Goal: Task Accomplishment & Management: Manage account settings

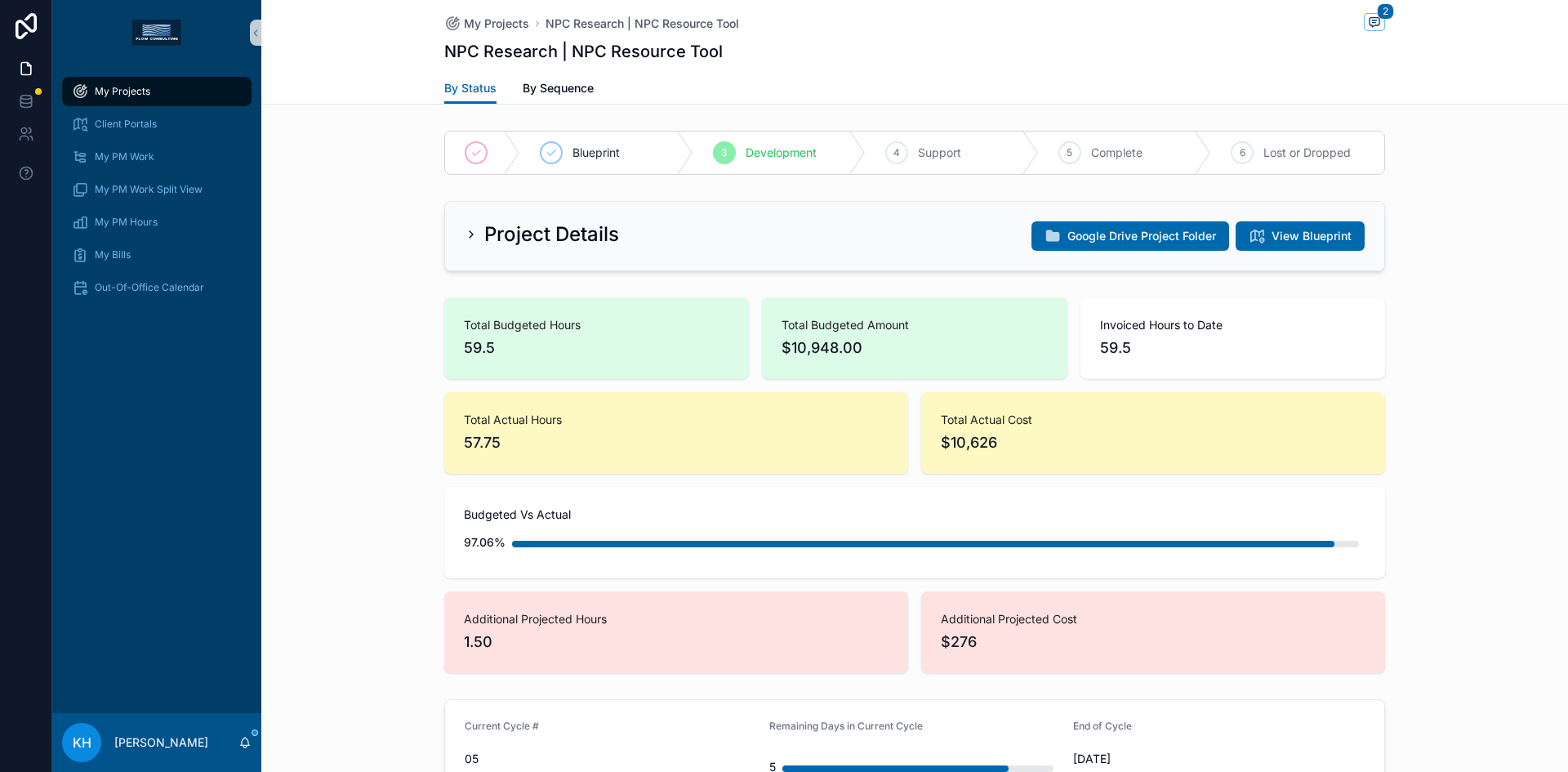
click at [140, 93] on span "My Projects" at bounding box center [122, 91] width 55 height 13
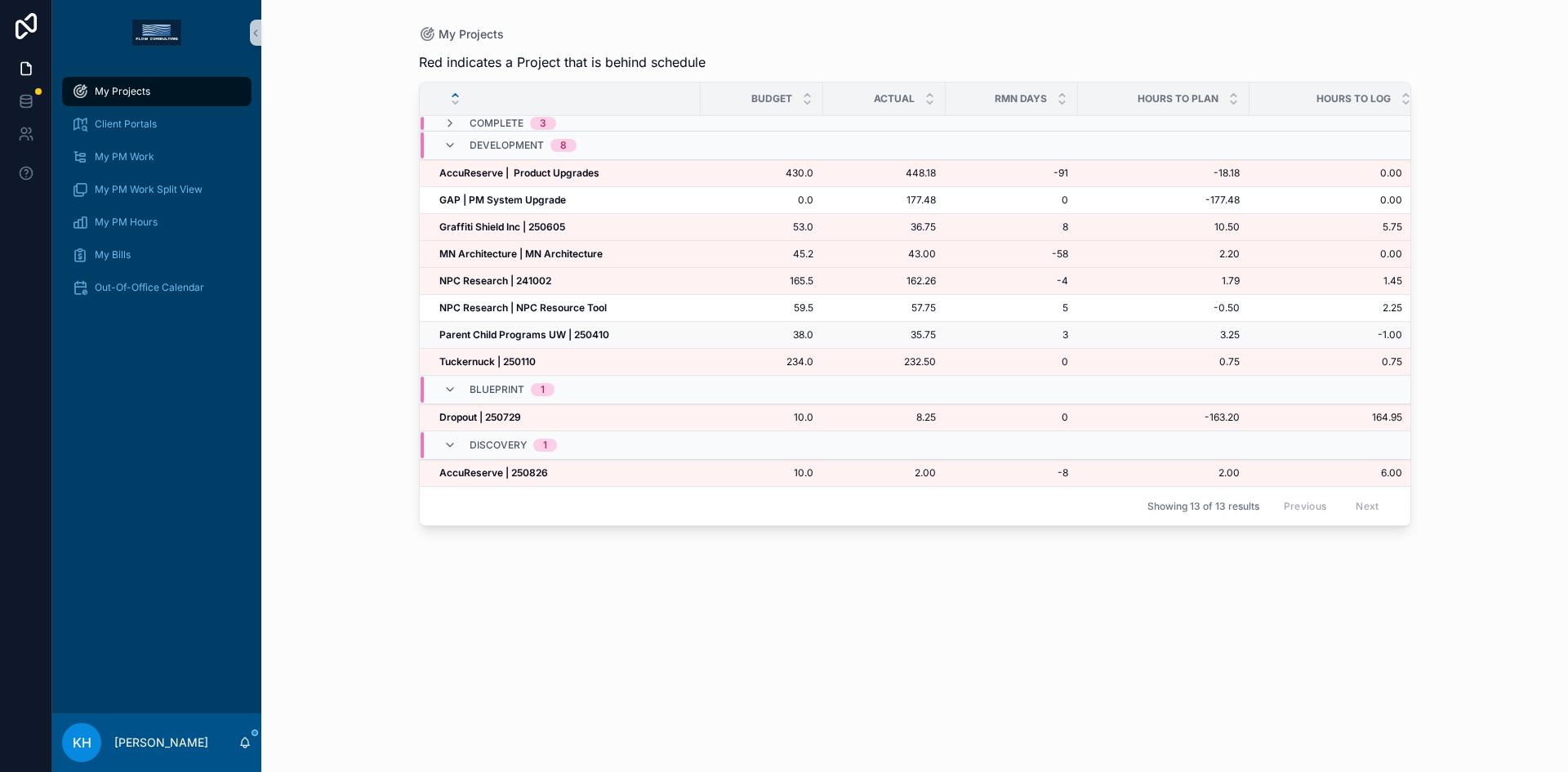
click at [498, 336] on strong "Parent Child Programs UW | 250410" at bounding box center [524, 334] width 170 height 12
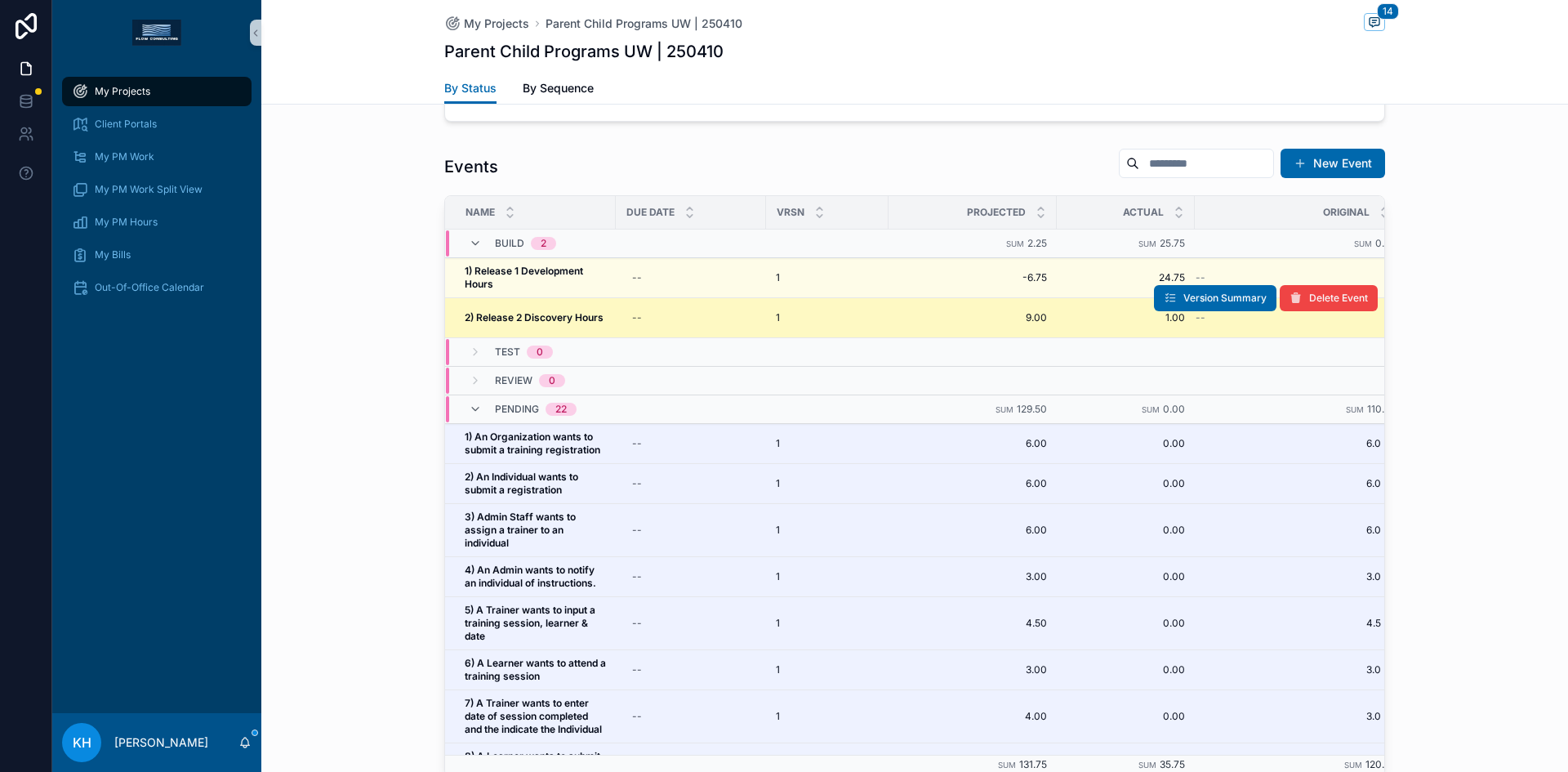
scroll to position [769, 0]
click at [510, 317] on strong "2) Release 2 Discovery Hours" at bounding box center [534, 316] width 139 height 12
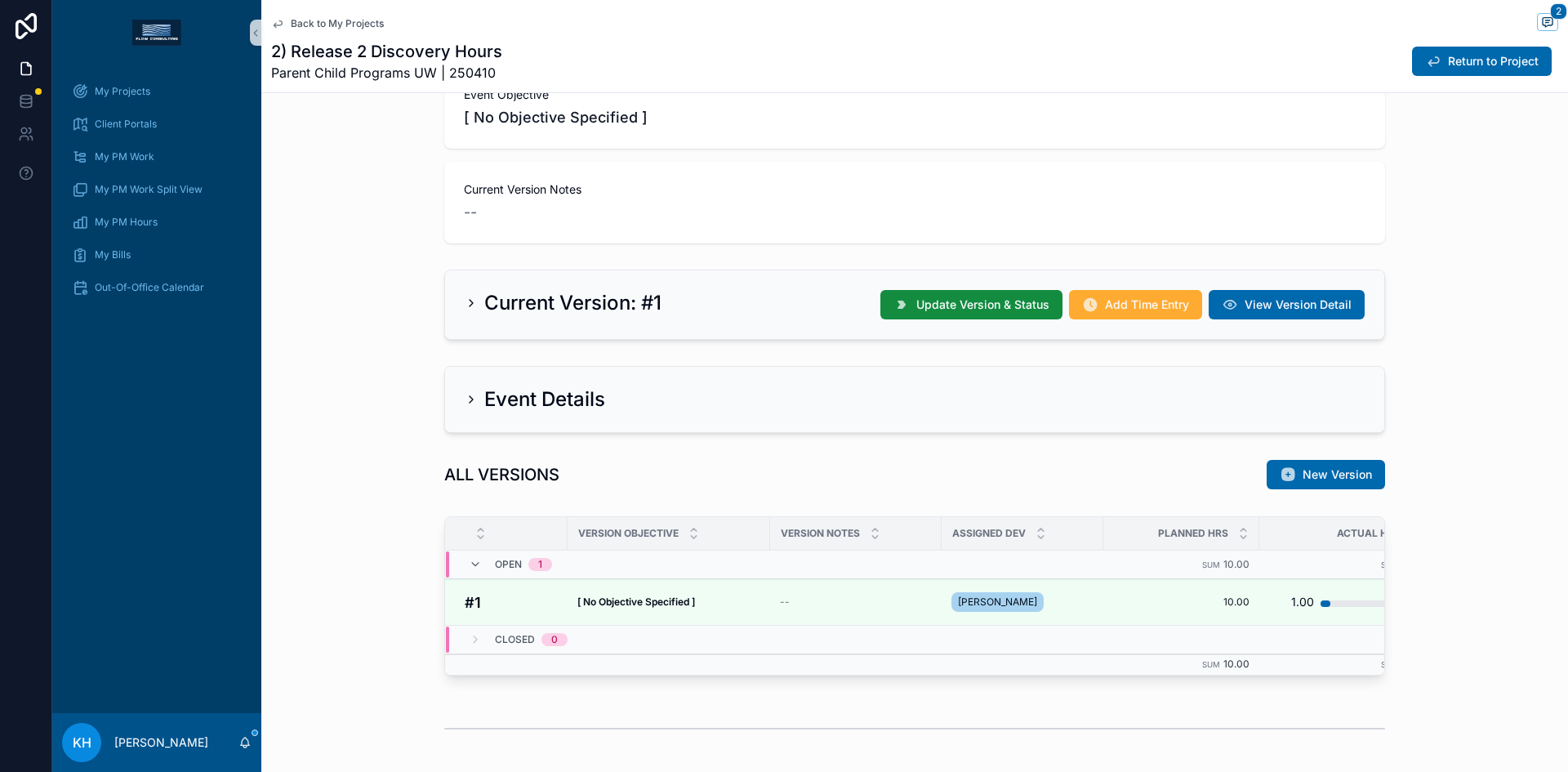
scroll to position [231, 0]
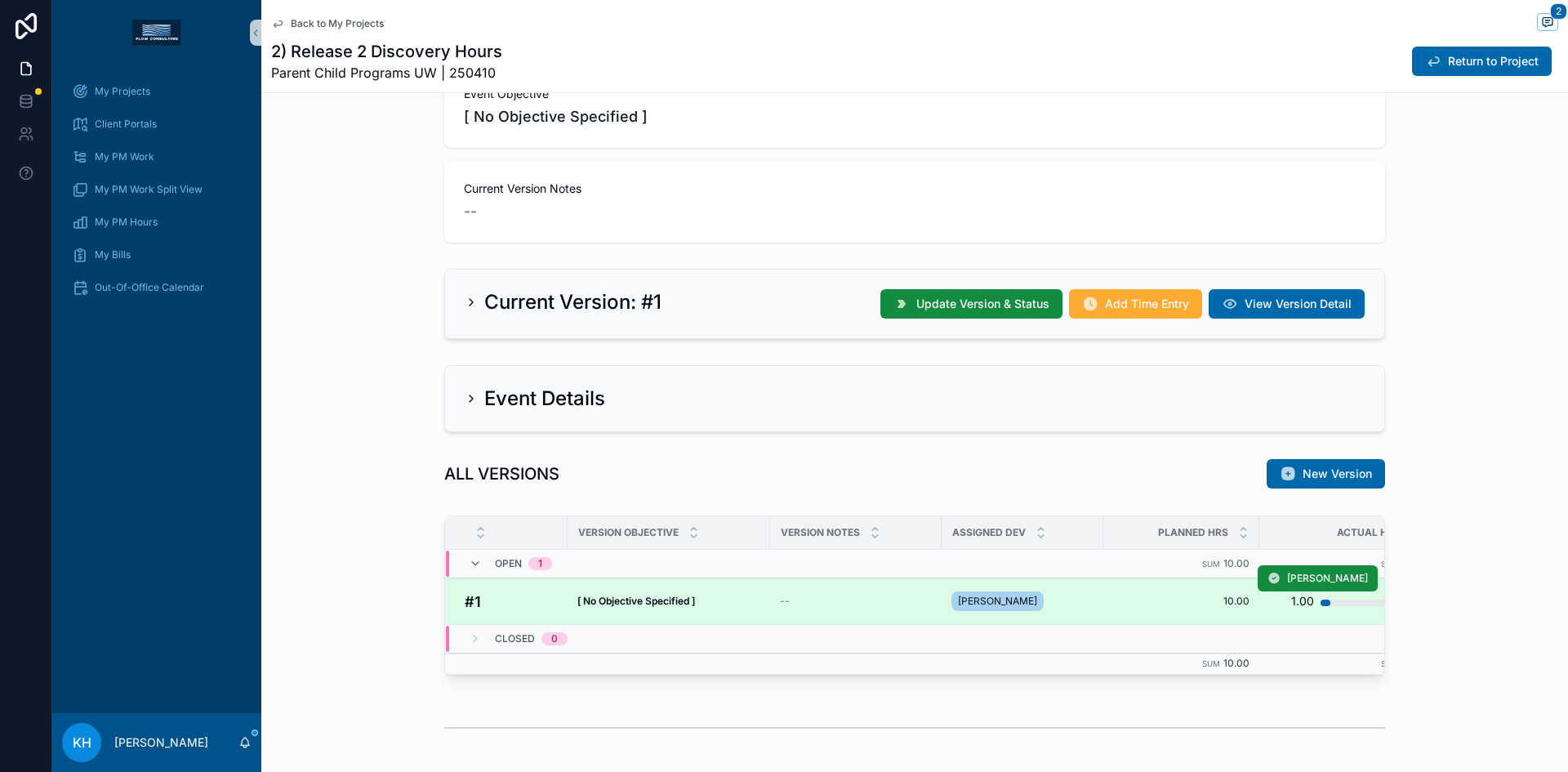
click at [700, 600] on div "[ No Objective Specified ] [ No Objective Specified ]" at bounding box center [669, 601] width 183 height 13
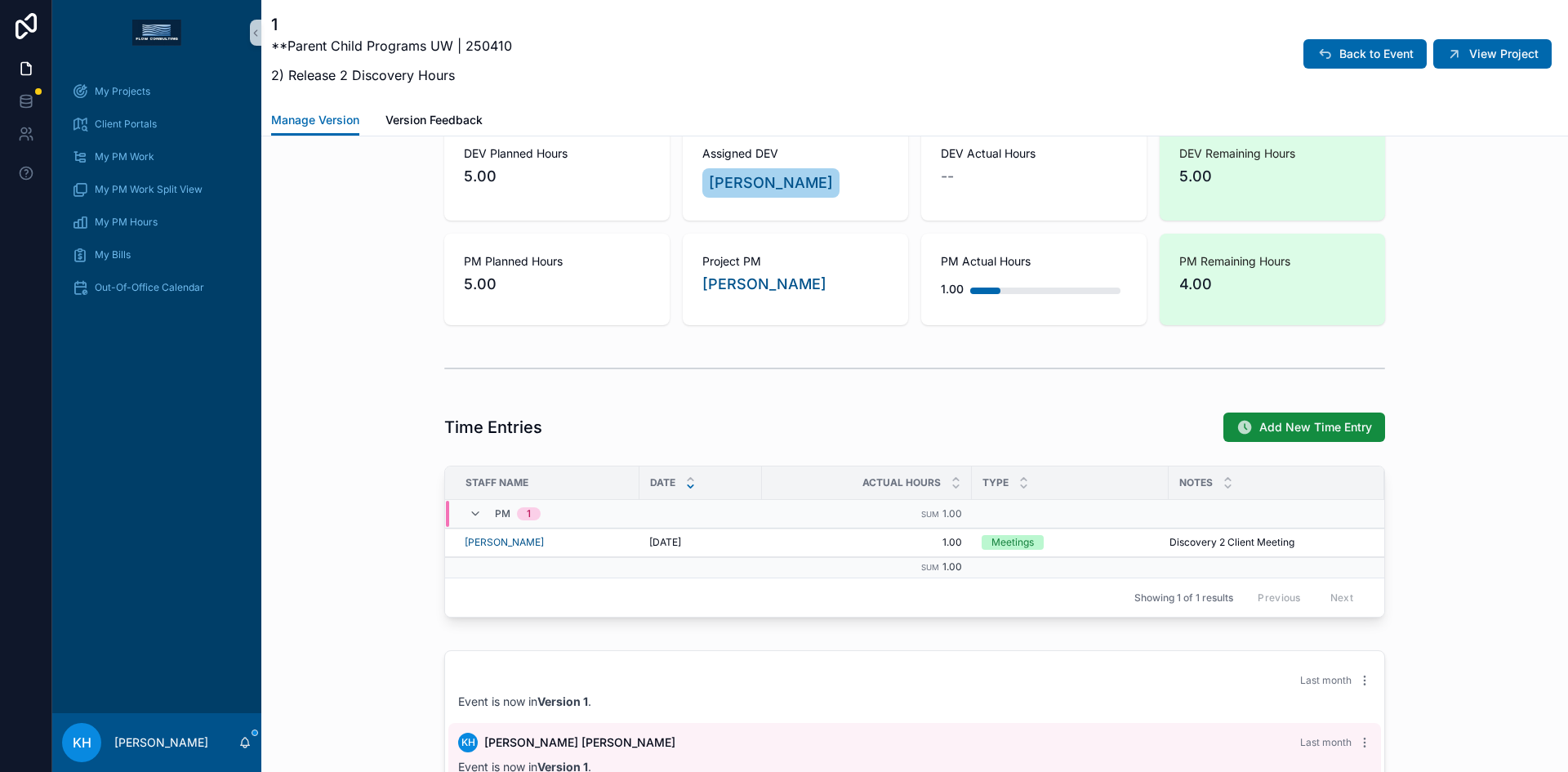
scroll to position [602, 0]
click at [1284, 430] on span "Add New Time Entry" at bounding box center [1315, 426] width 112 height 16
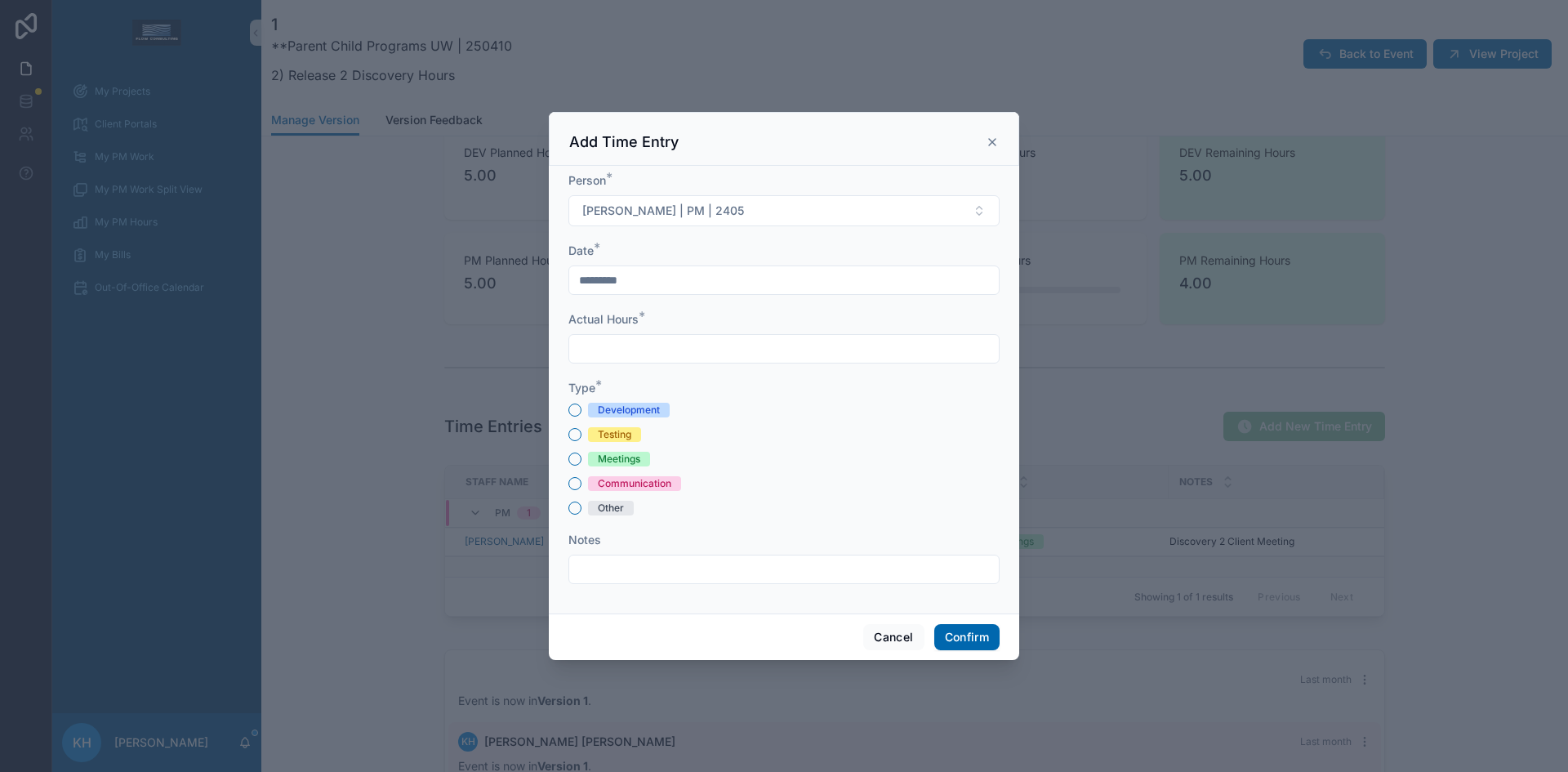
click at [645, 344] on input "text" at bounding box center [784, 349] width 430 height 23
type input "****"
click at [574, 457] on button "Meetings" at bounding box center [574, 458] width 13 height 13
click at [589, 568] on input "text" at bounding box center [784, 570] width 430 height 23
type input "**********"
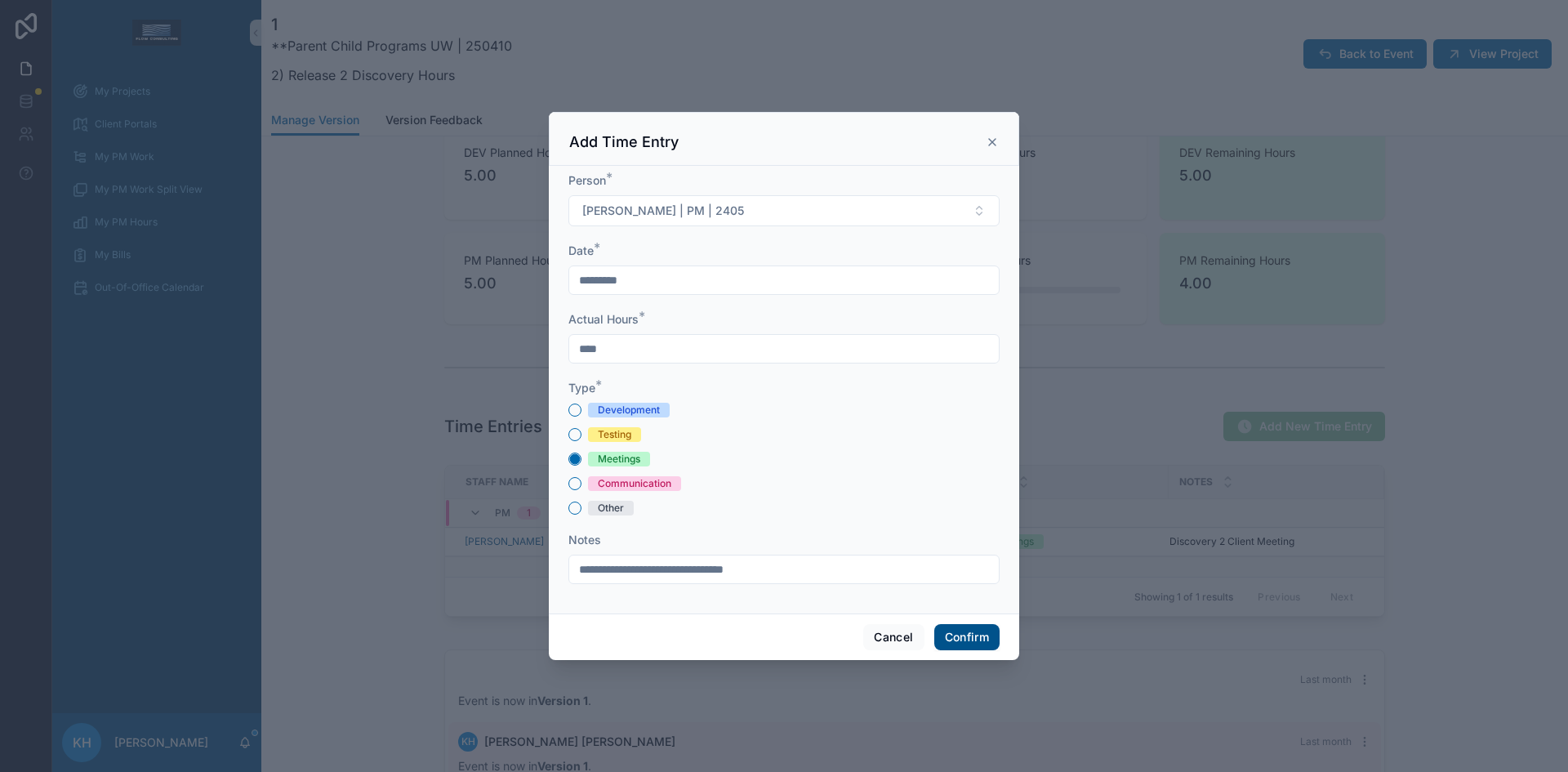
click at [983, 636] on button "Confirm" at bounding box center [966, 636] width 65 height 26
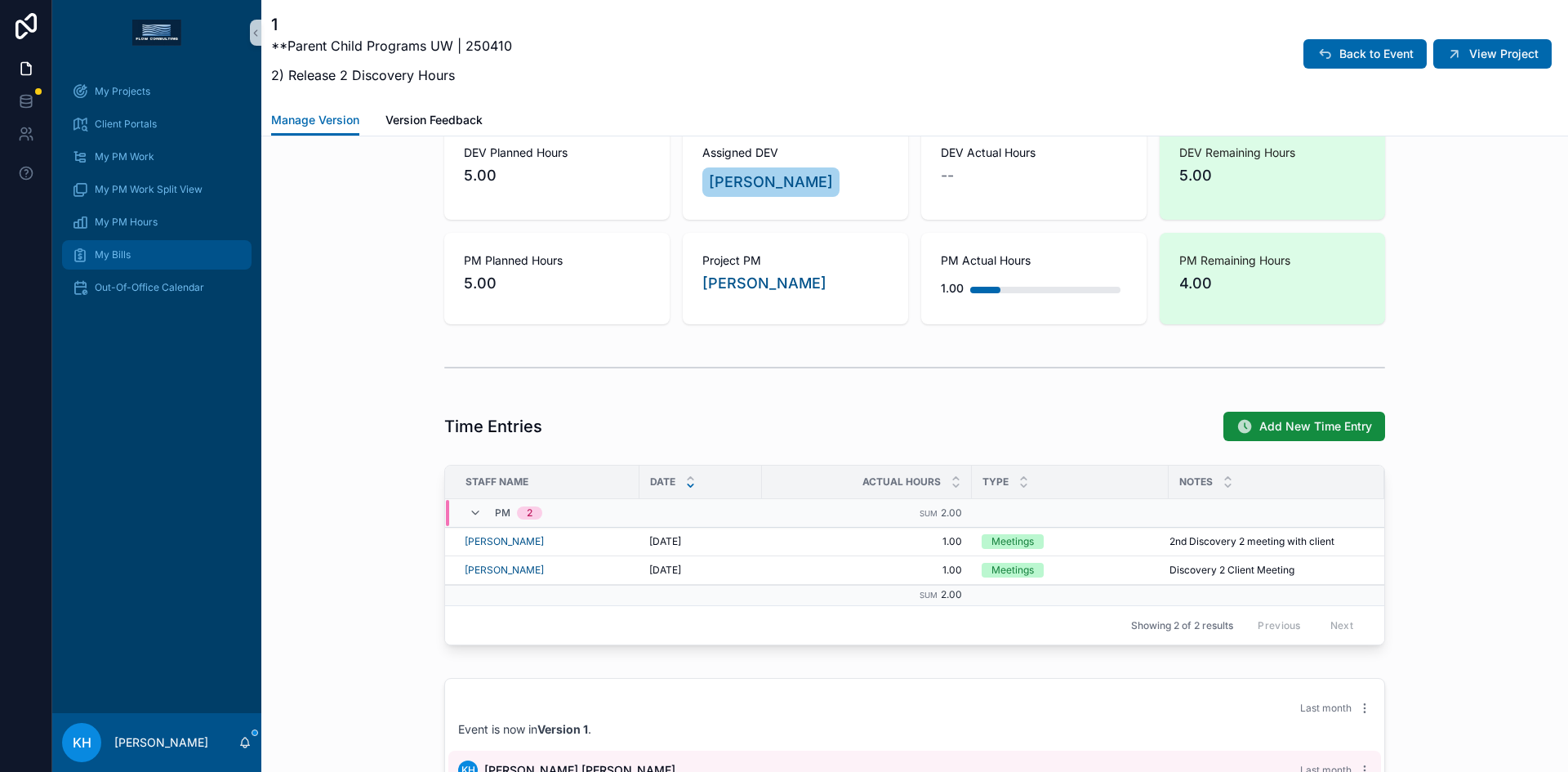
click at [107, 262] on div "My Bills" at bounding box center [157, 254] width 170 height 26
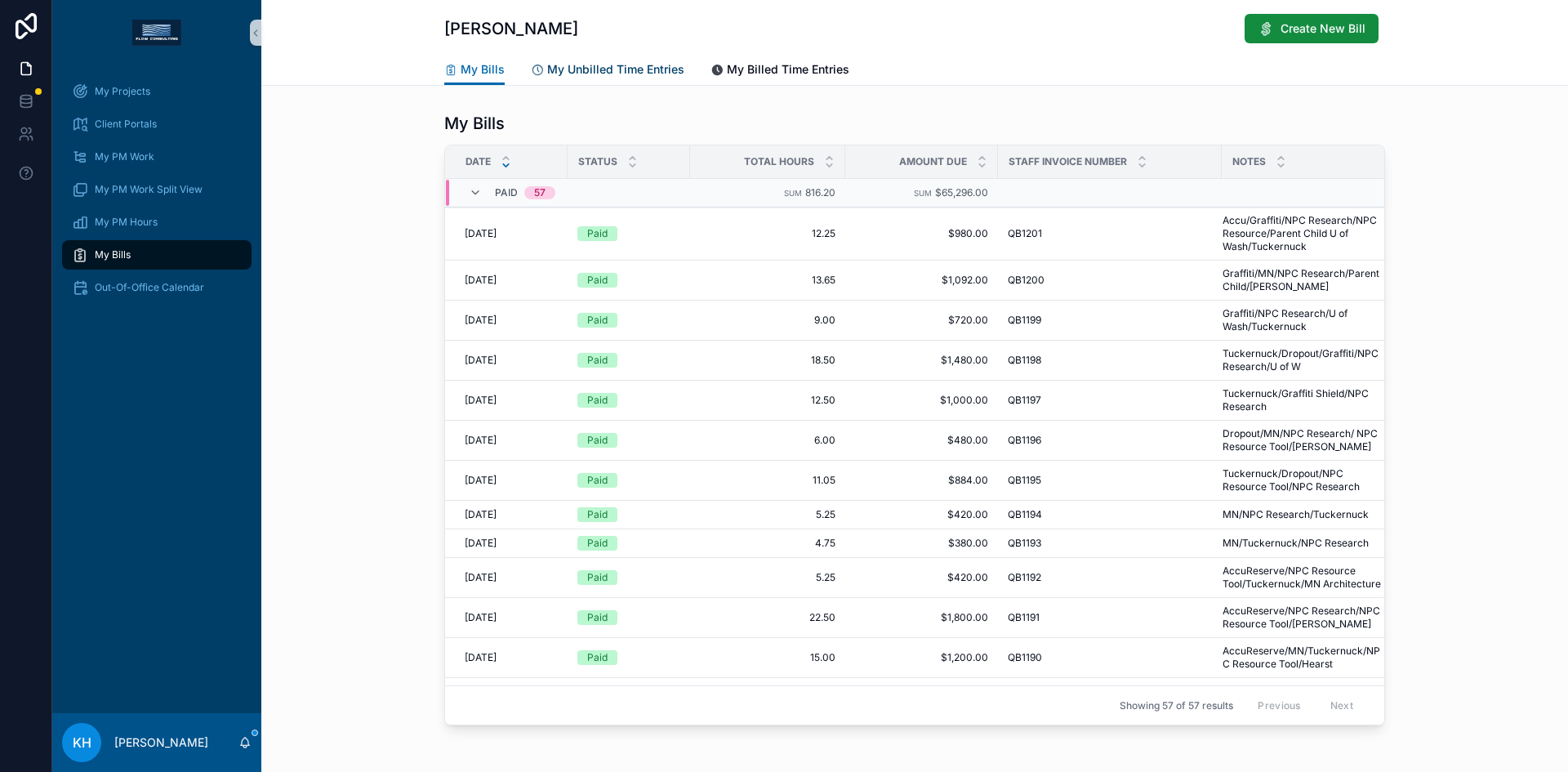
click at [575, 72] on span "My Unbilled Time Entries" at bounding box center [616, 70] width 137 height 16
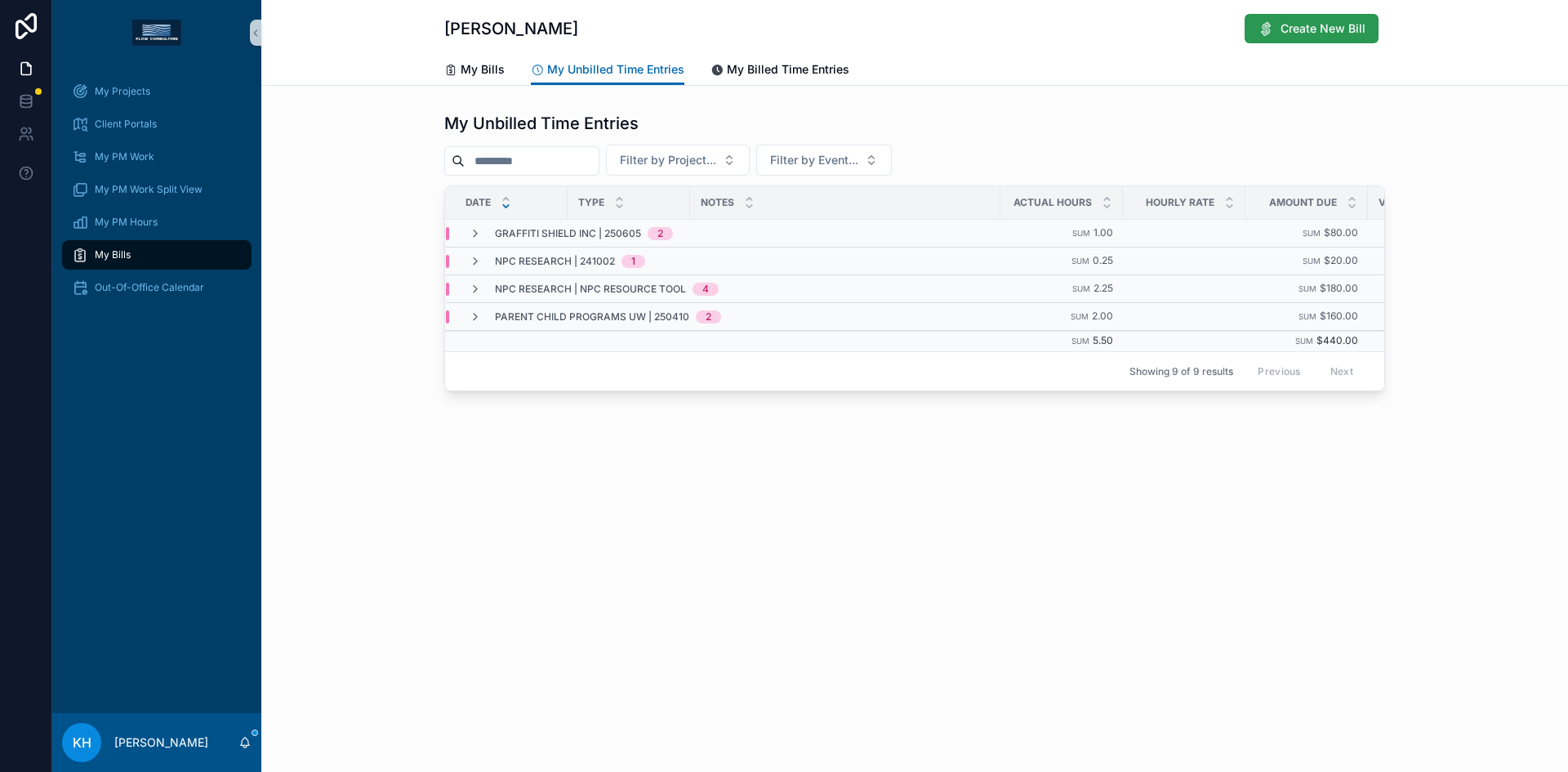
click at [1318, 24] on span "Create New Bill" at bounding box center [1322, 29] width 85 height 16
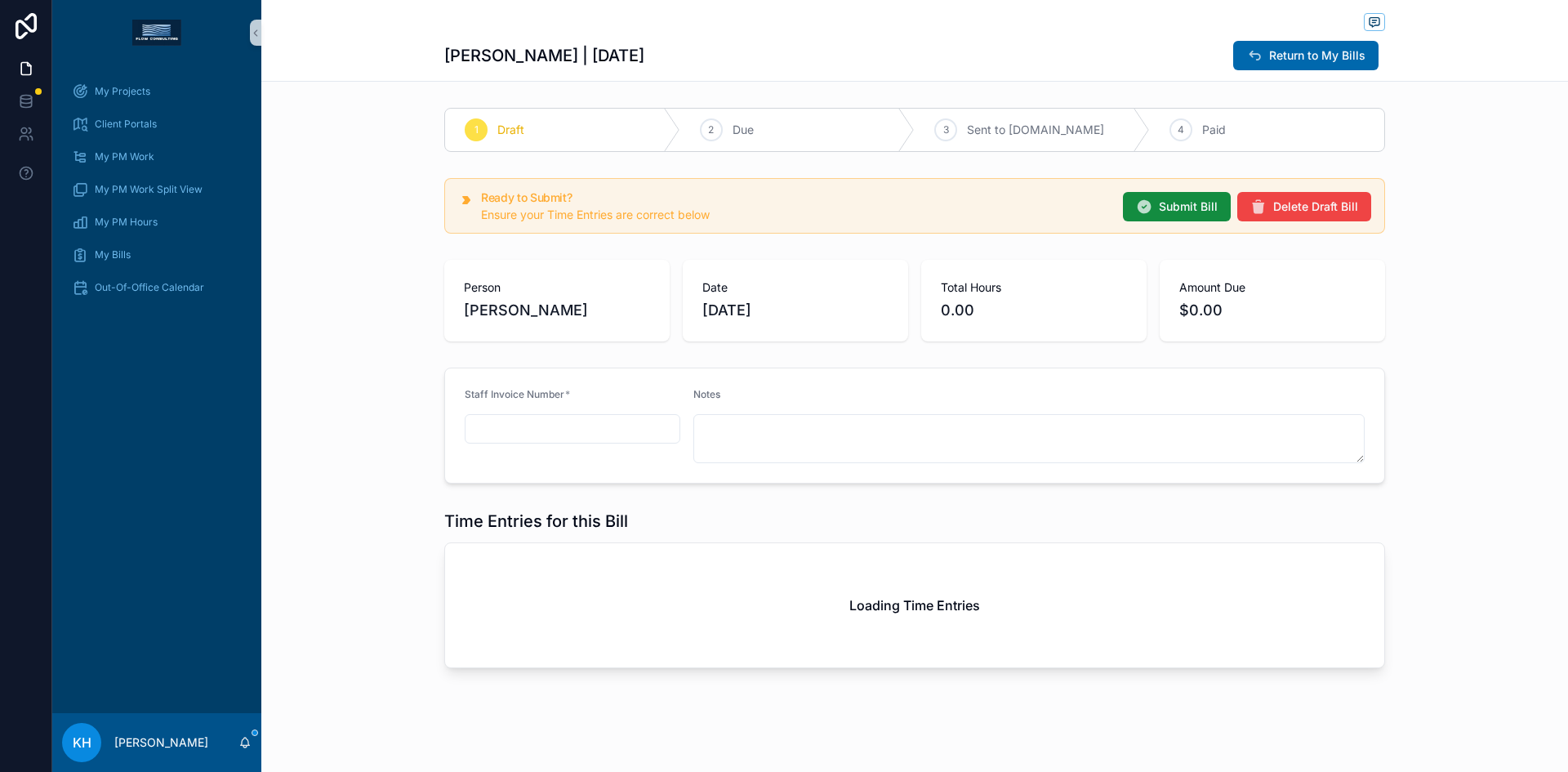
click at [513, 423] on input "scrollable content" at bounding box center [572, 429] width 214 height 23
type input "******"
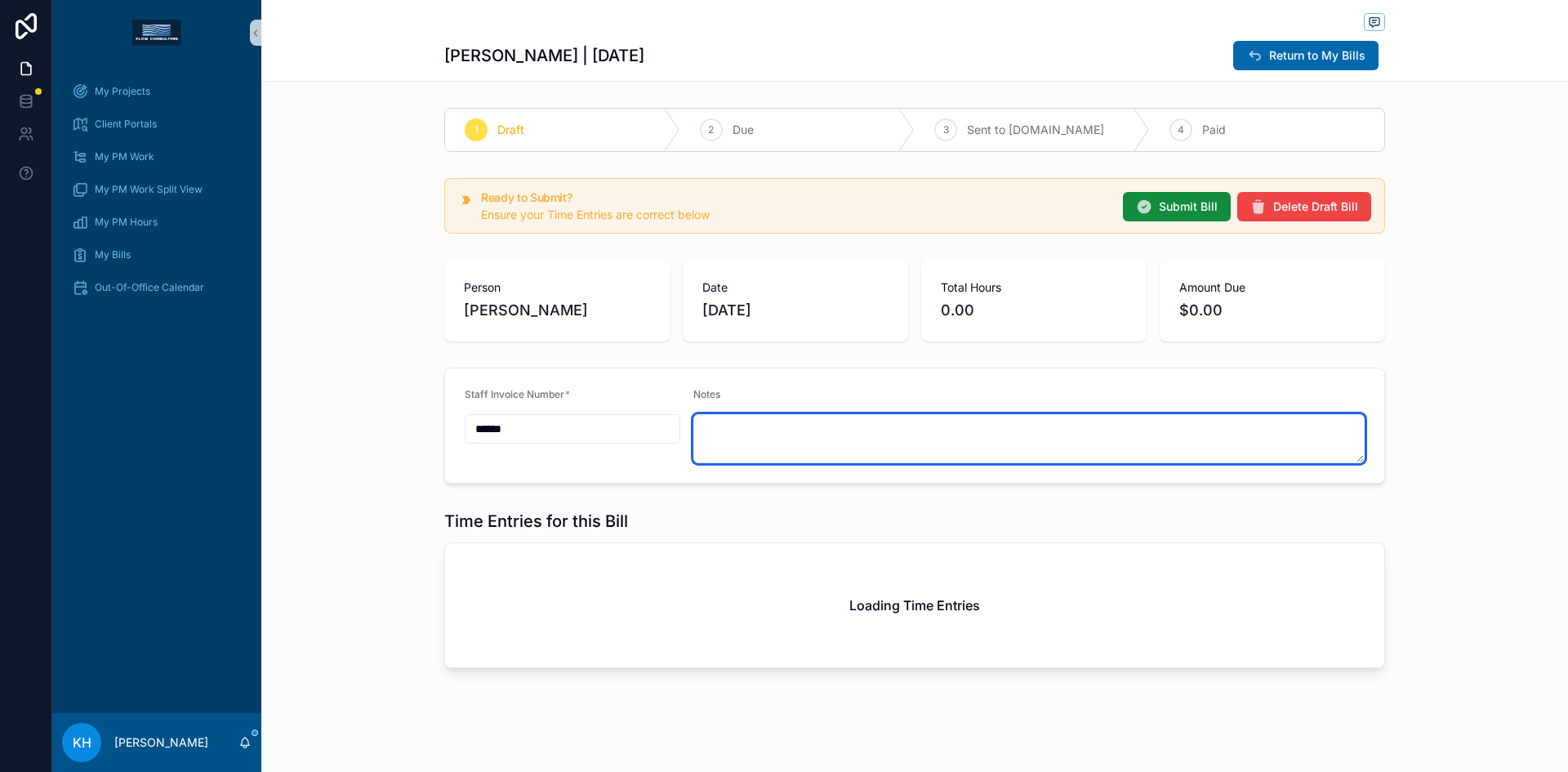
click at [697, 436] on textarea "scrollable content" at bounding box center [1030, 438] width 672 height 49
type textarea "*"
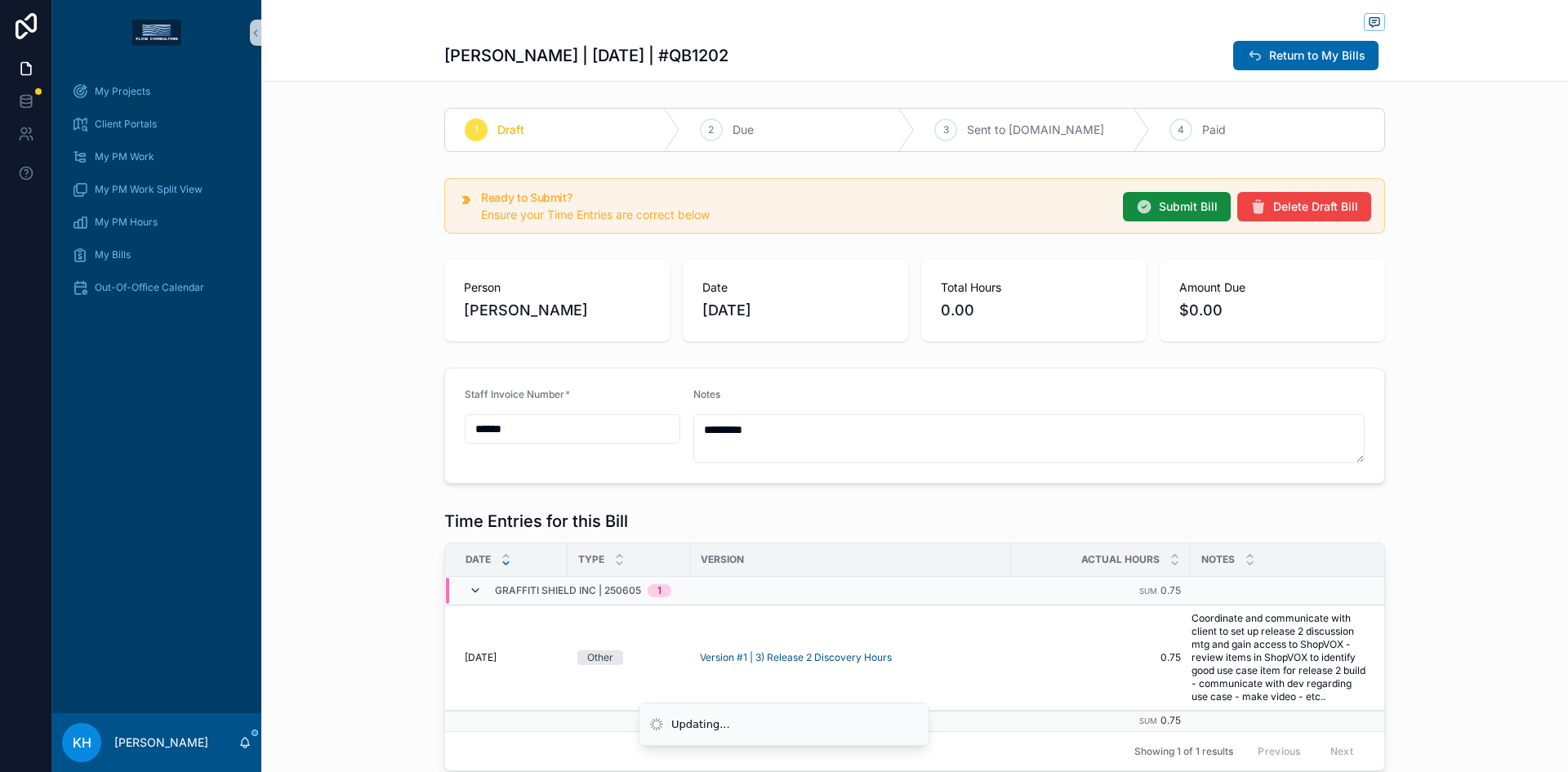
click at [470, 591] on icon "scrollable content" at bounding box center [475, 590] width 13 height 13
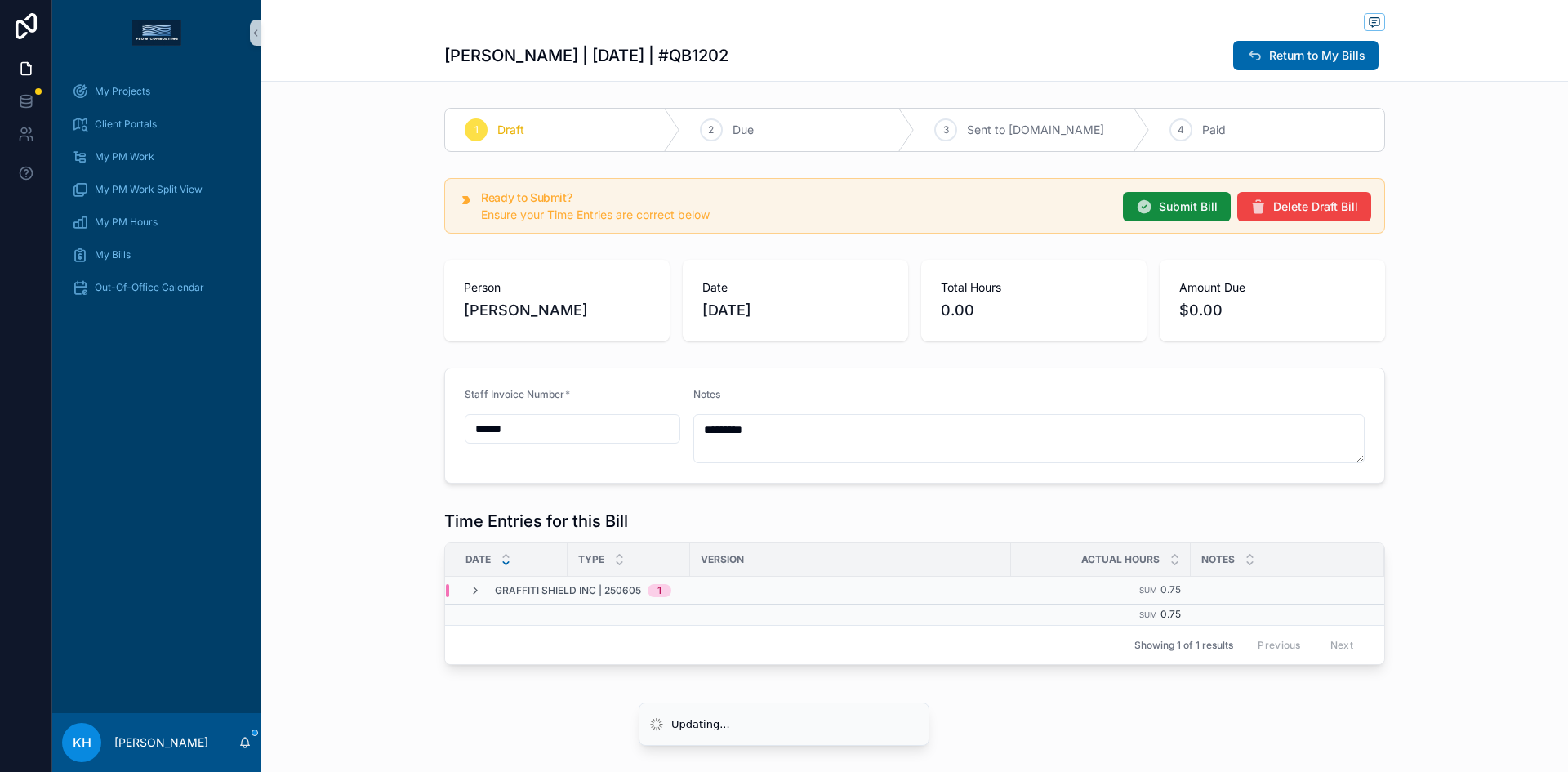
scroll to position [4, 0]
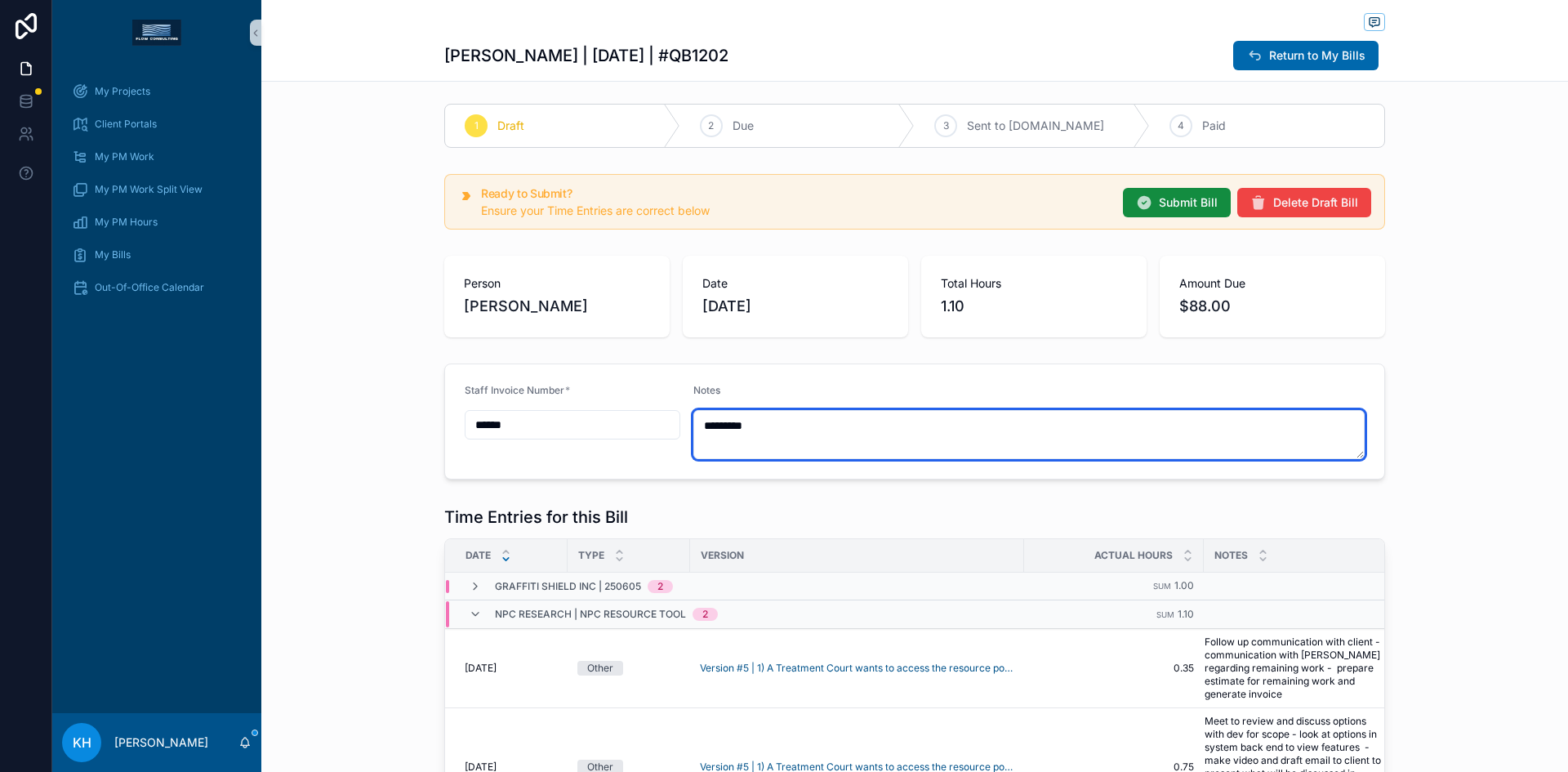
click at [751, 432] on textarea "*********" at bounding box center [1030, 434] width 672 height 49
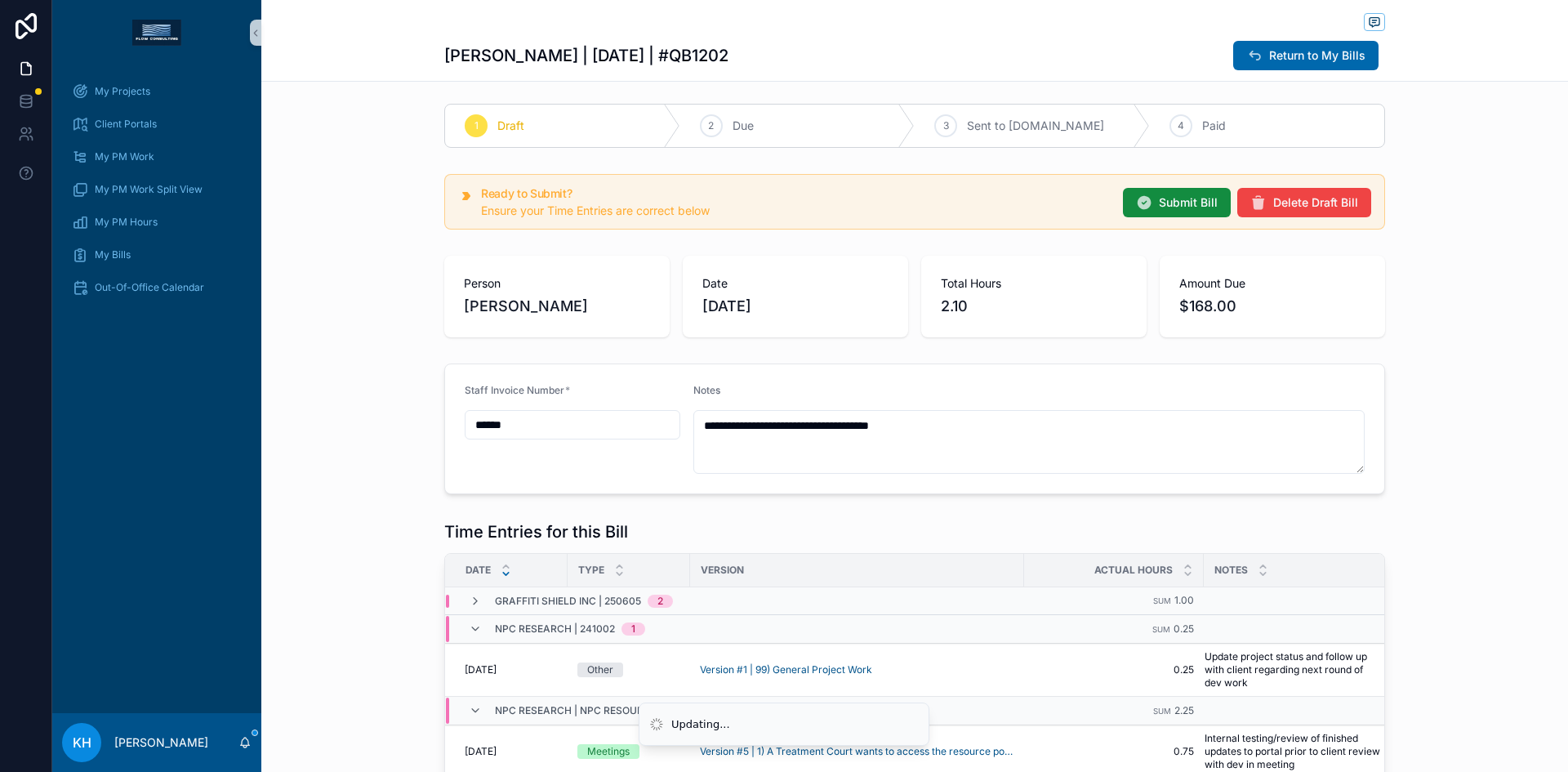
click at [471, 628] on icon "scrollable content" at bounding box center [475, 628] width 13 height 13
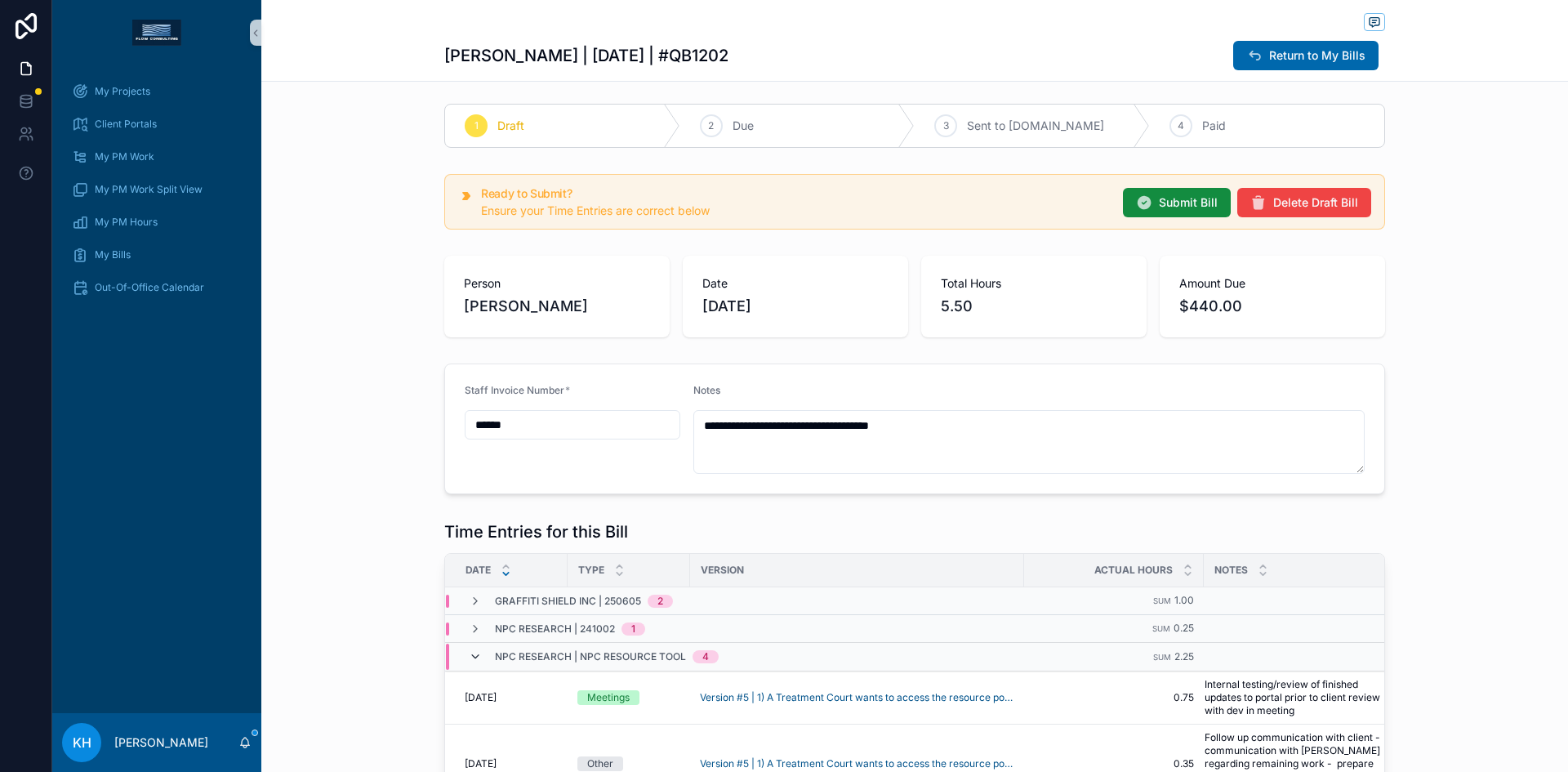
click at [469, 656] on icon "scrollable content" at bounding box center [475, 656] width 13 height 13
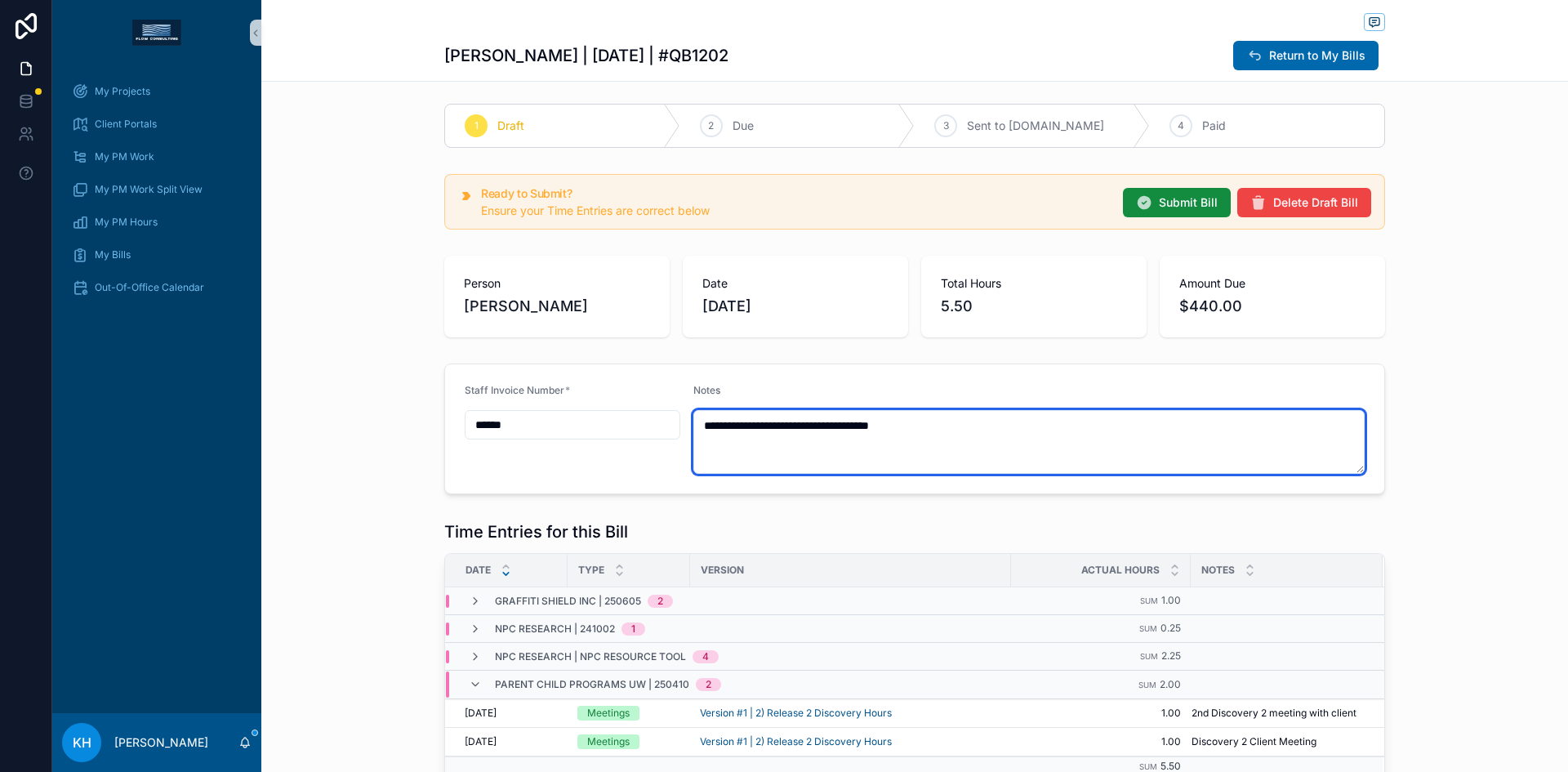
click at [949, 432] on textarea "**********" at bounding box center [1030, 441] width 672 height 63
type textarea "**********"
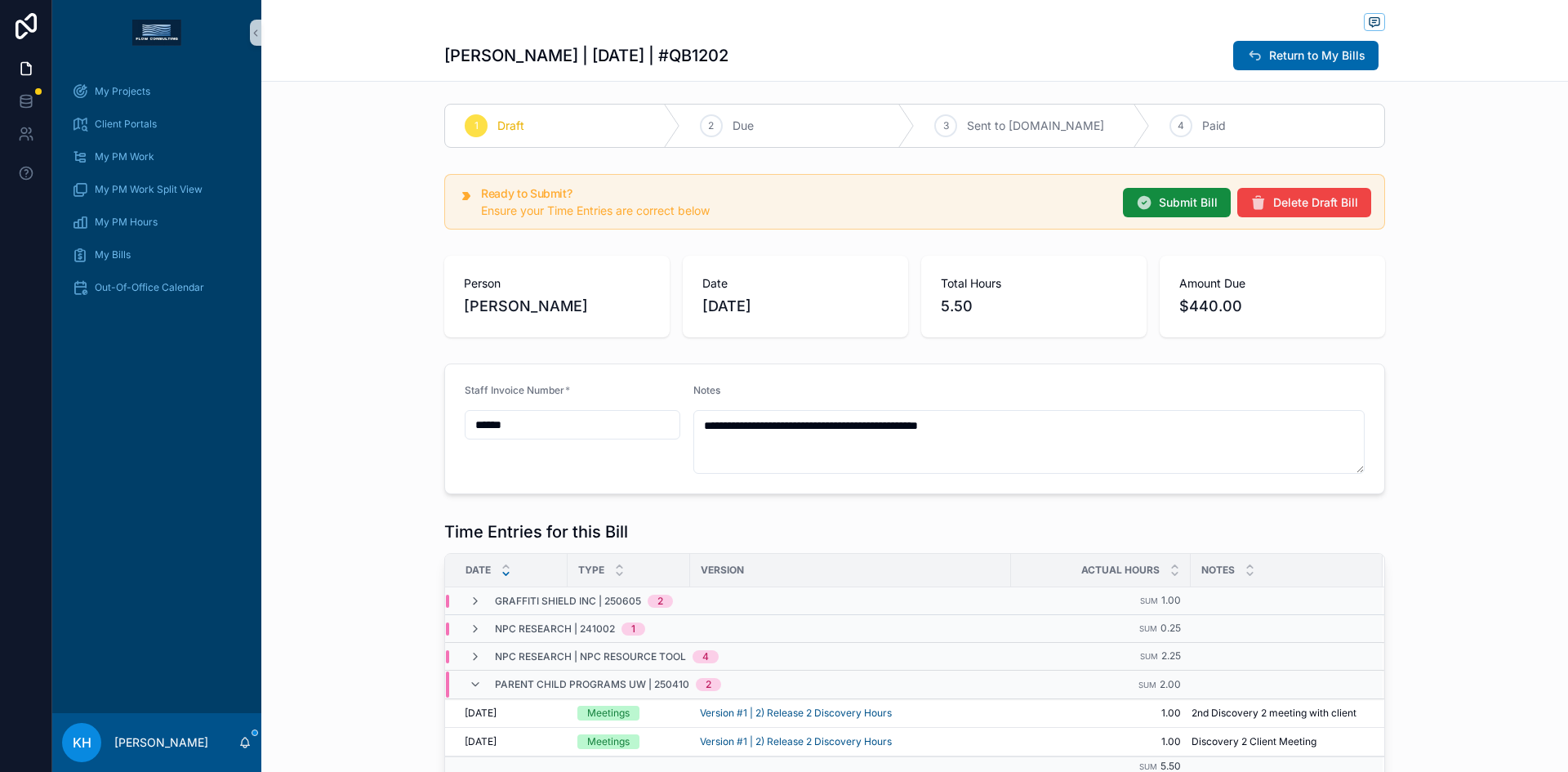
click at [469, 685] on icon "scrollable content" at bounding box center [475, 684] width 13 height 13
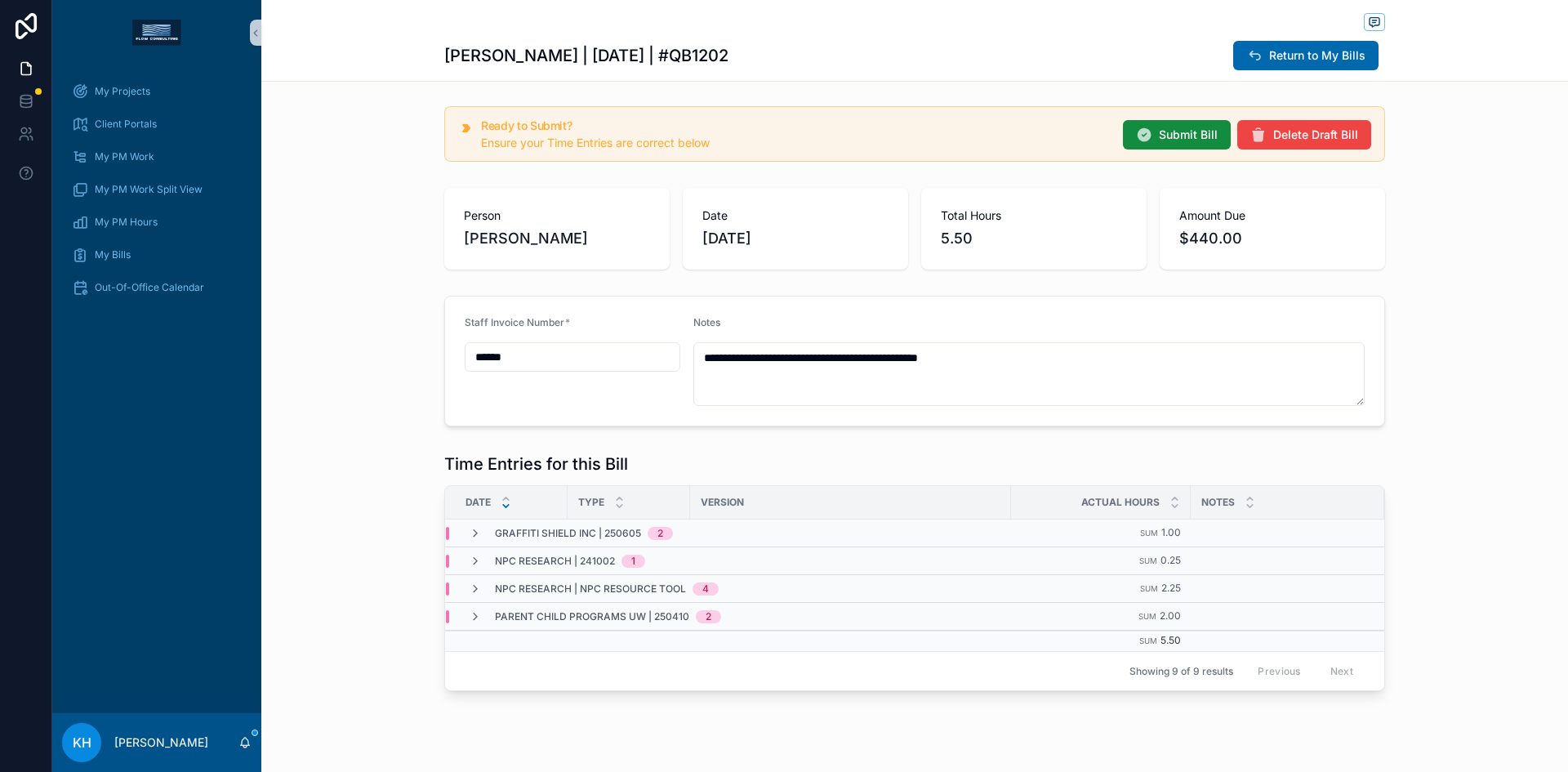
scroll to position [73, 0]
click at [469, 530] on icon "scrollable content" at bounding box center [475, 532] width 13 height 13
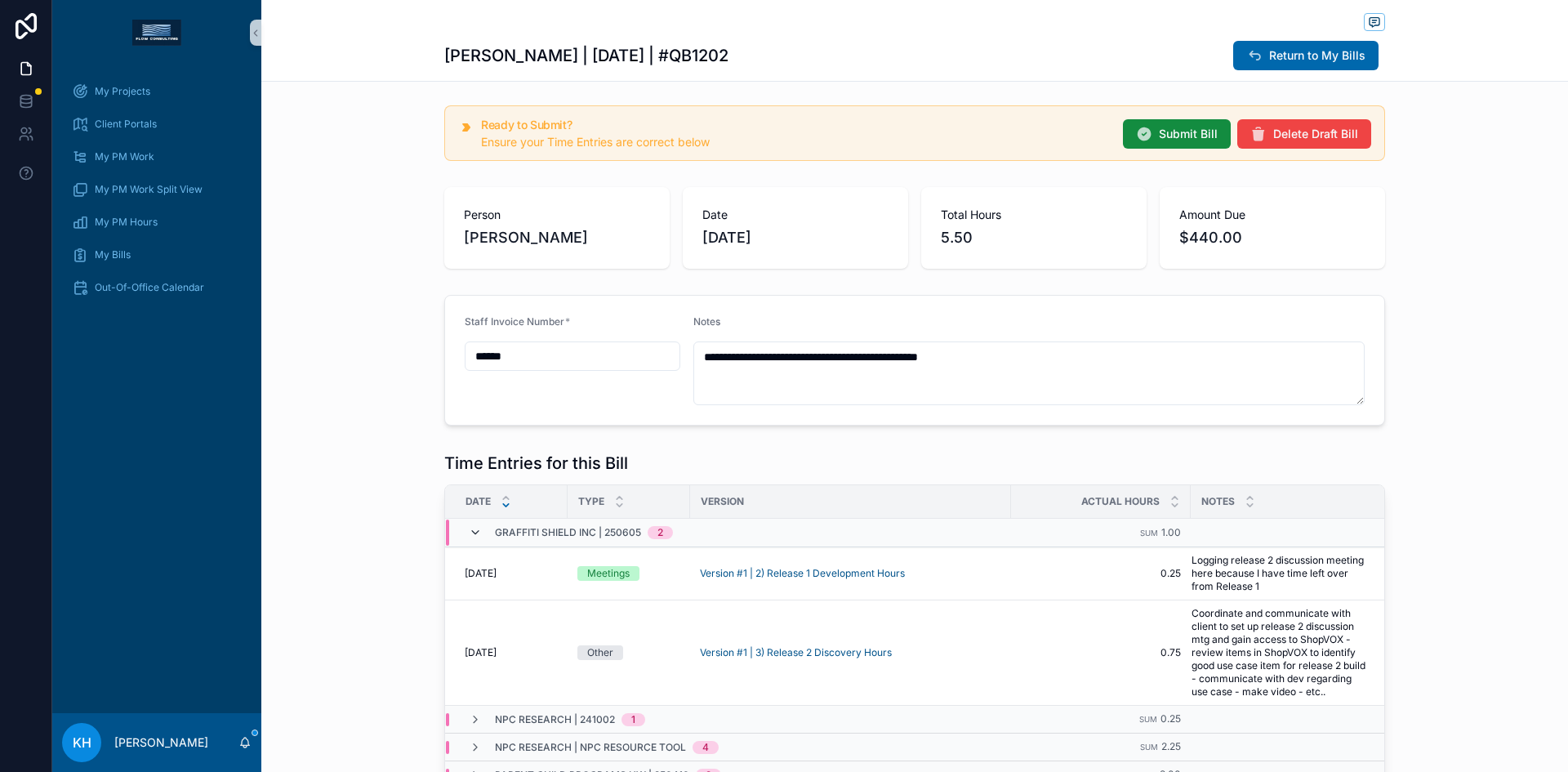
click at [469, 531] on icon "scrollable content" at bounding box center [475, 532] width 13 height 13
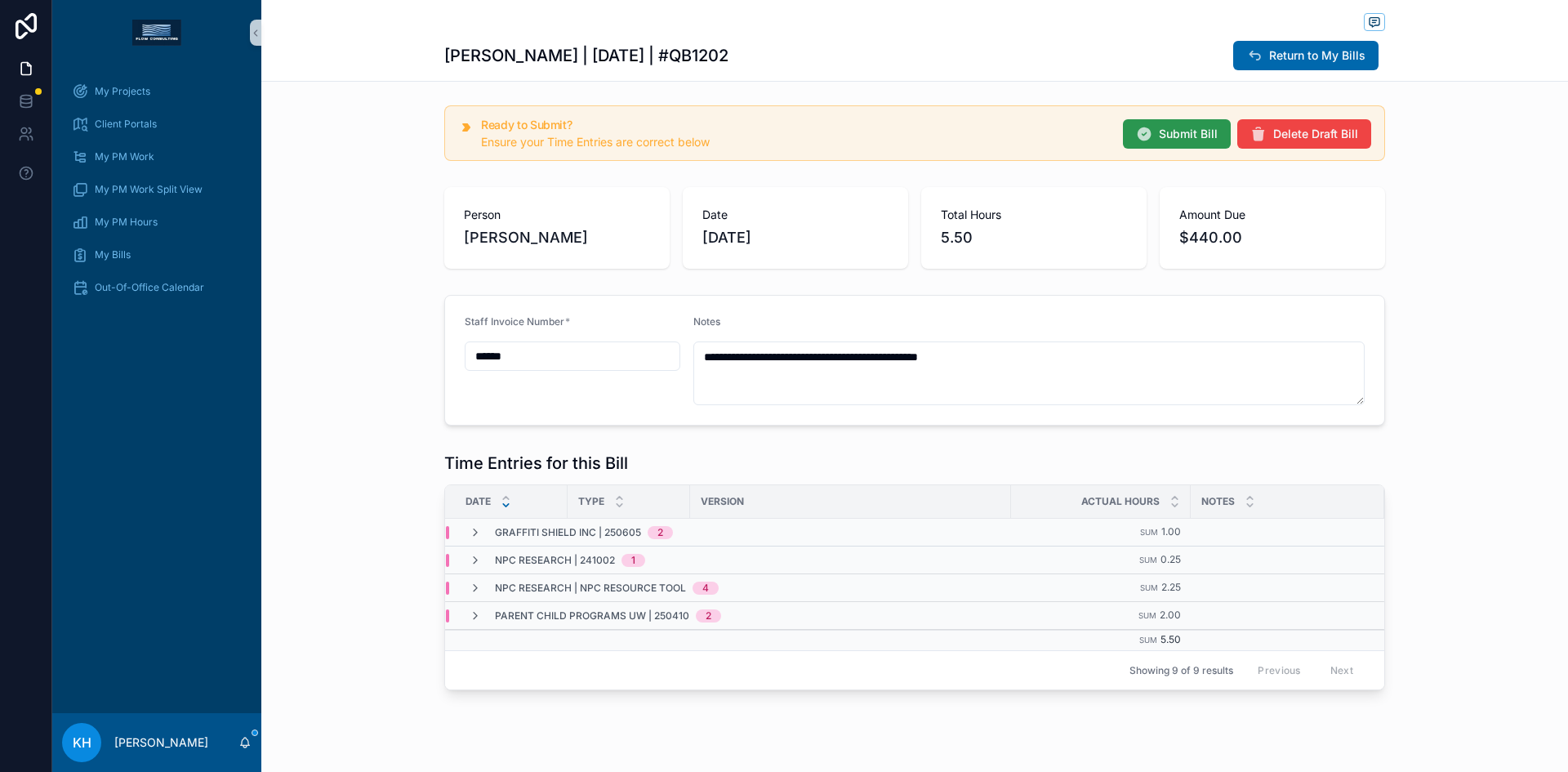
click at [1169, 126] on span "Submit Bill" at bounding box center [1188, 134] width 59 height 16
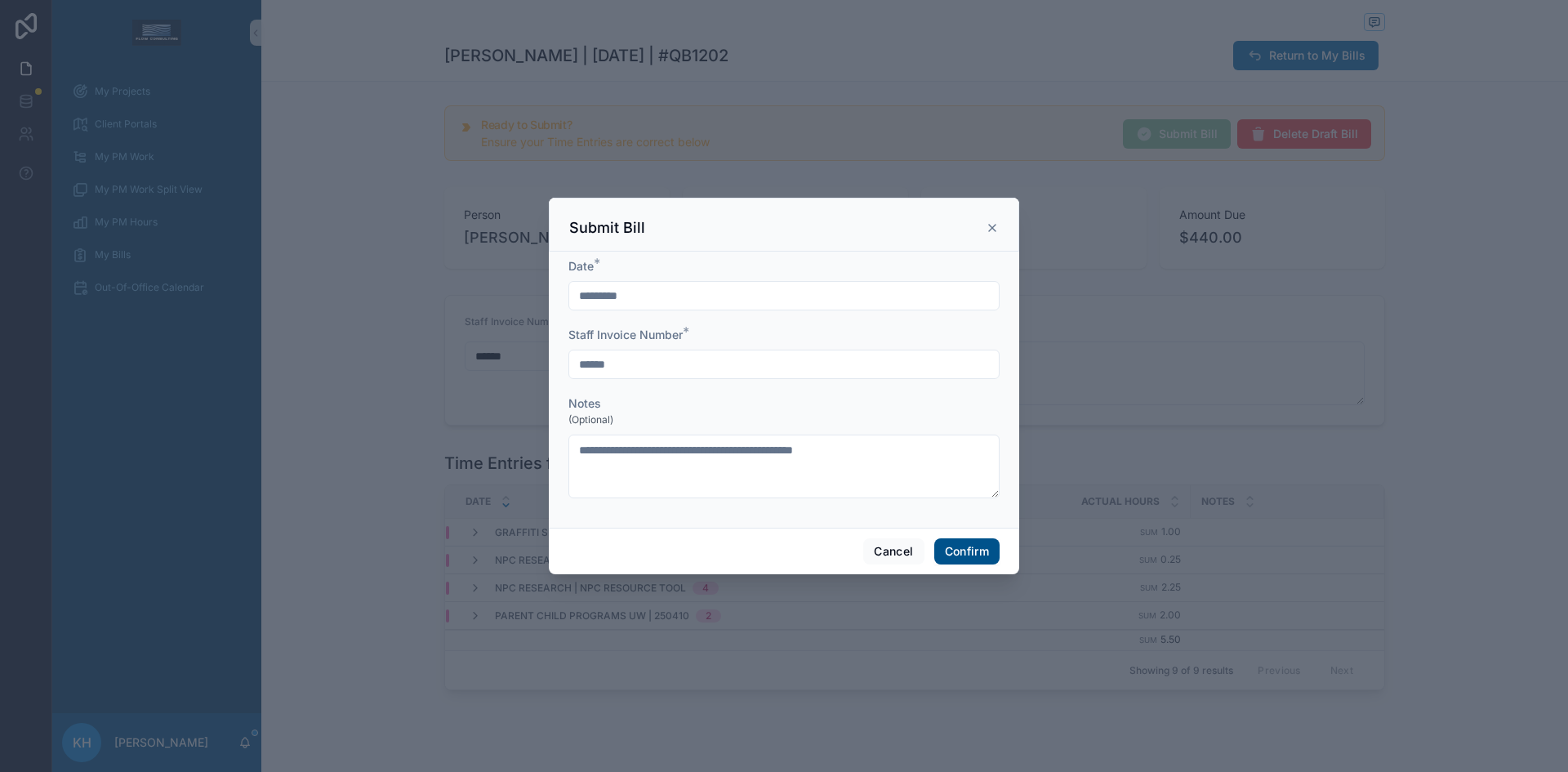
click at [952, 545] on button "Confirm" at bounding box center [966, 551] width 65 height 26
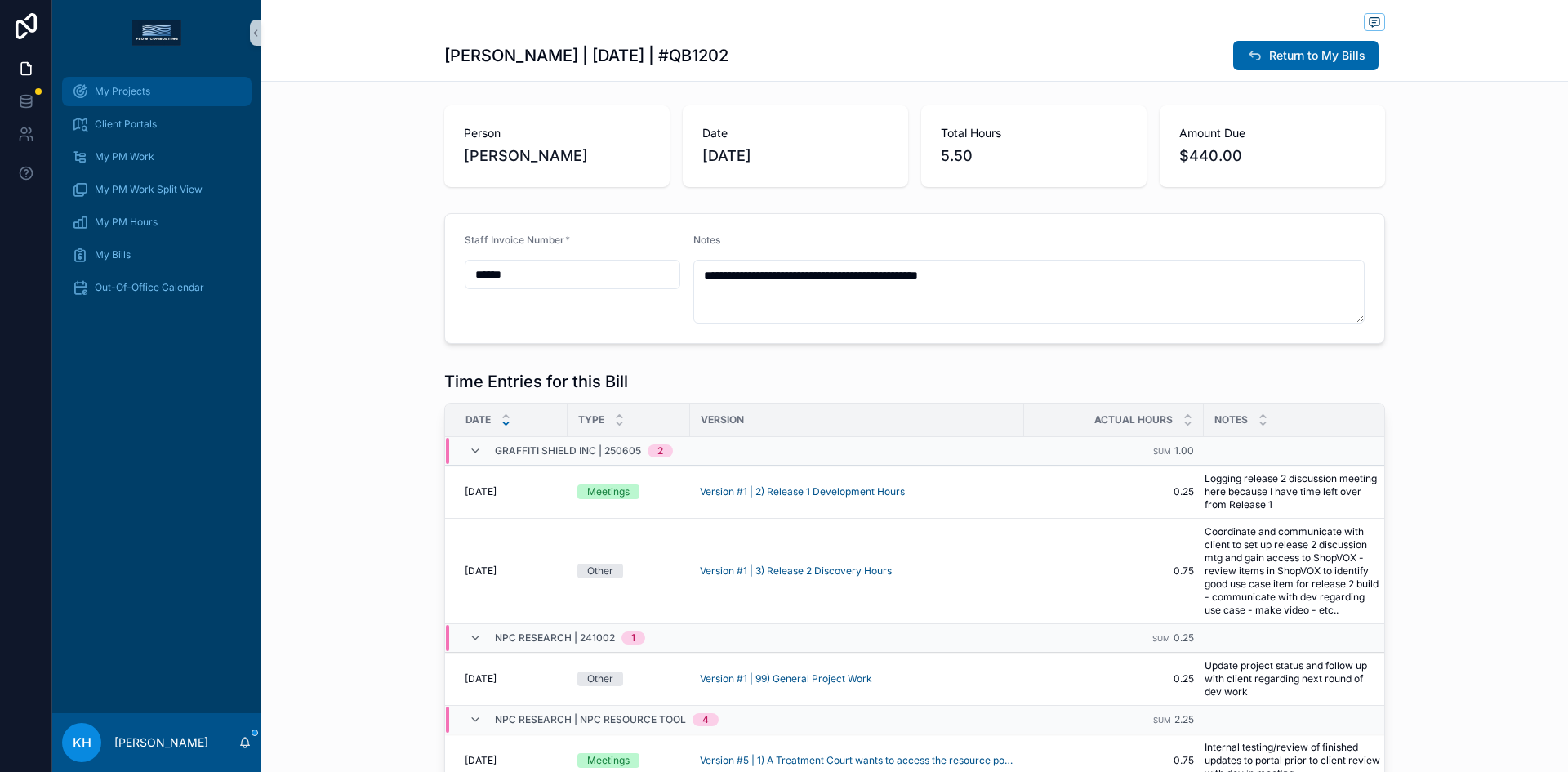
click at [140, 93] on span "My Projects" at bounding box center [122, 91] width 55 height 13
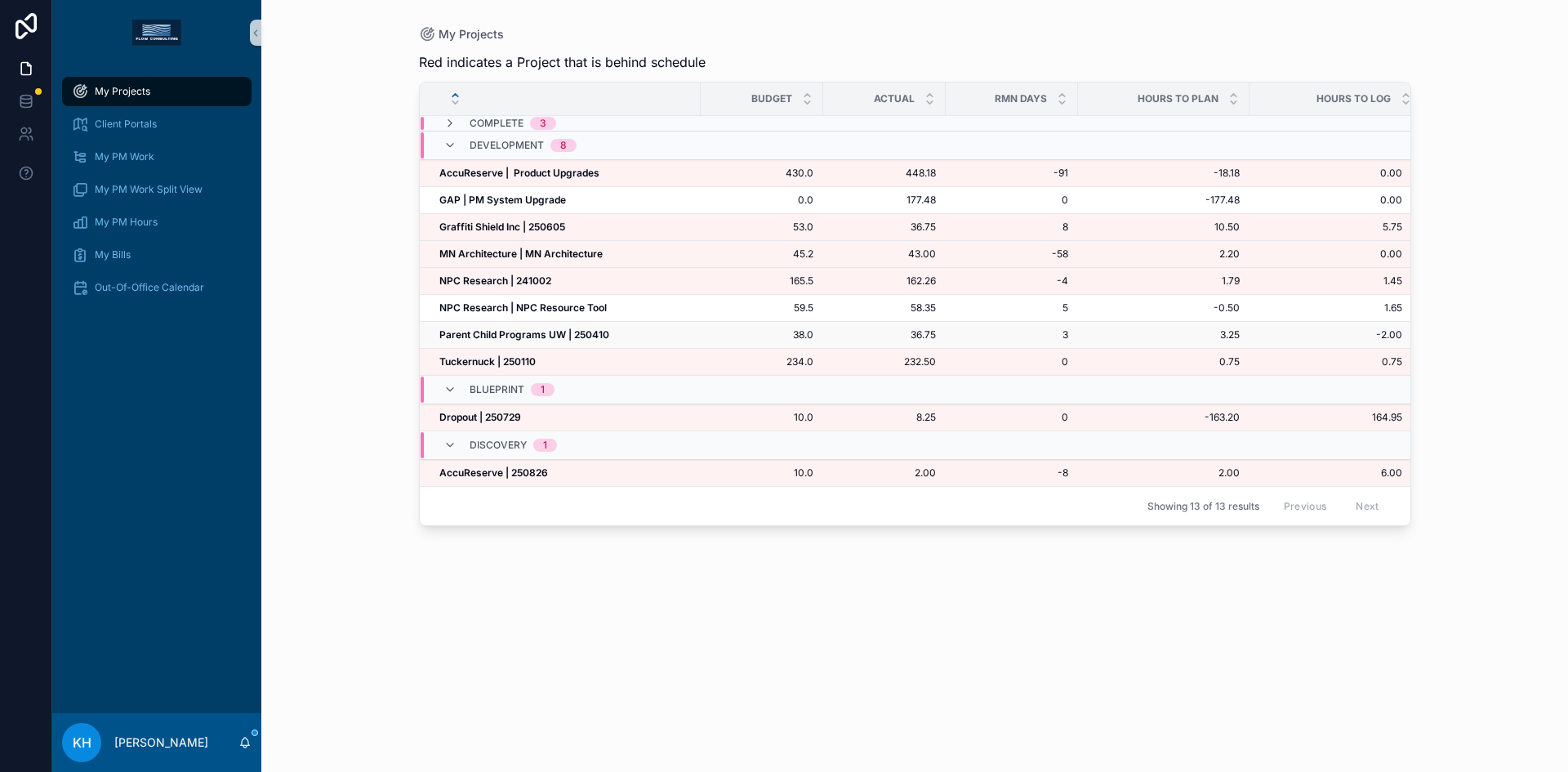
click at [526, 328] on strong "Parent Child Programs UW | 250410" at bounding box center [524, 334] width 170 height 12
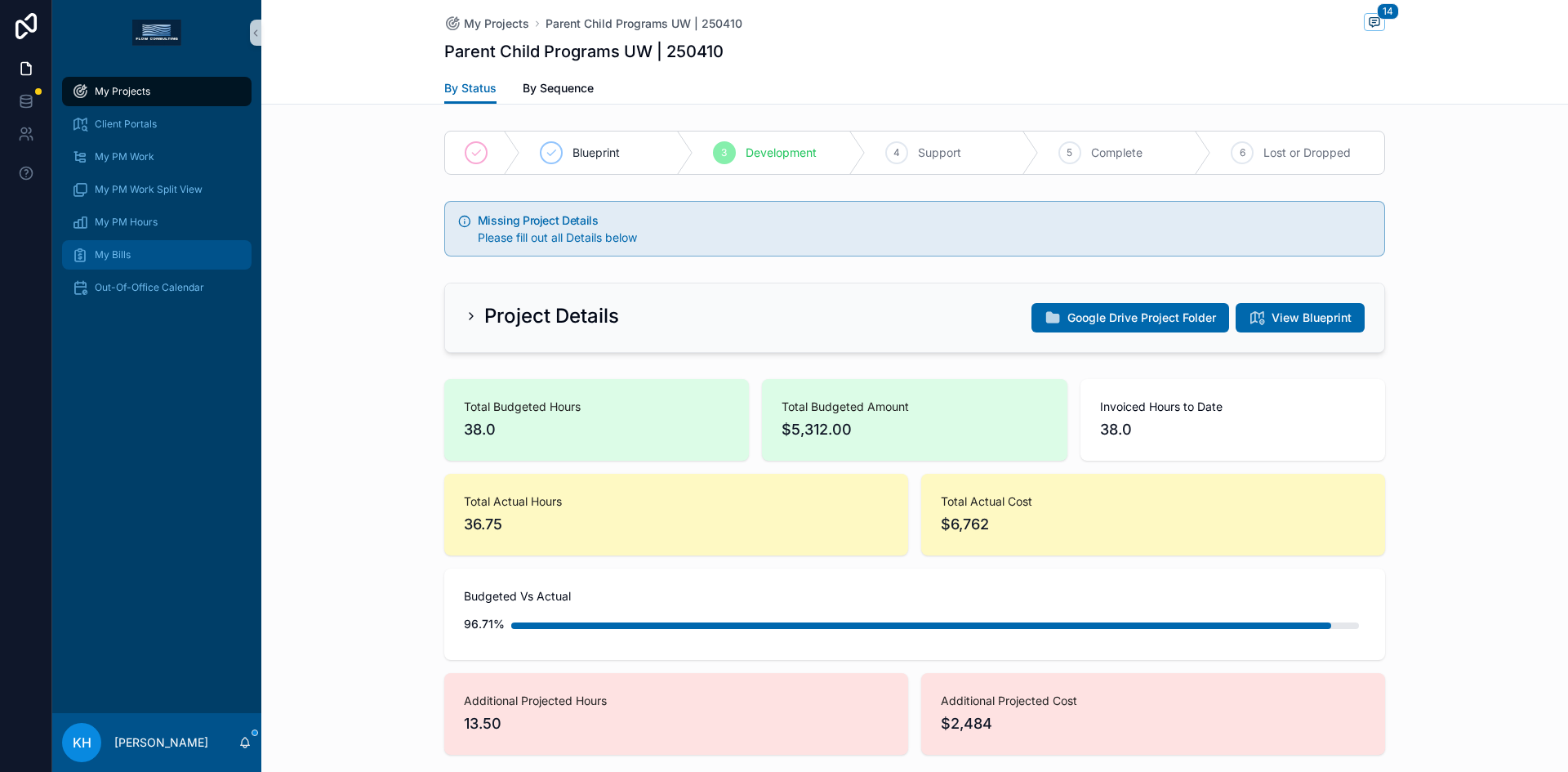
click at [130, 253] on span "My Bills" at bounding box center [112, 254] width 36 height 13
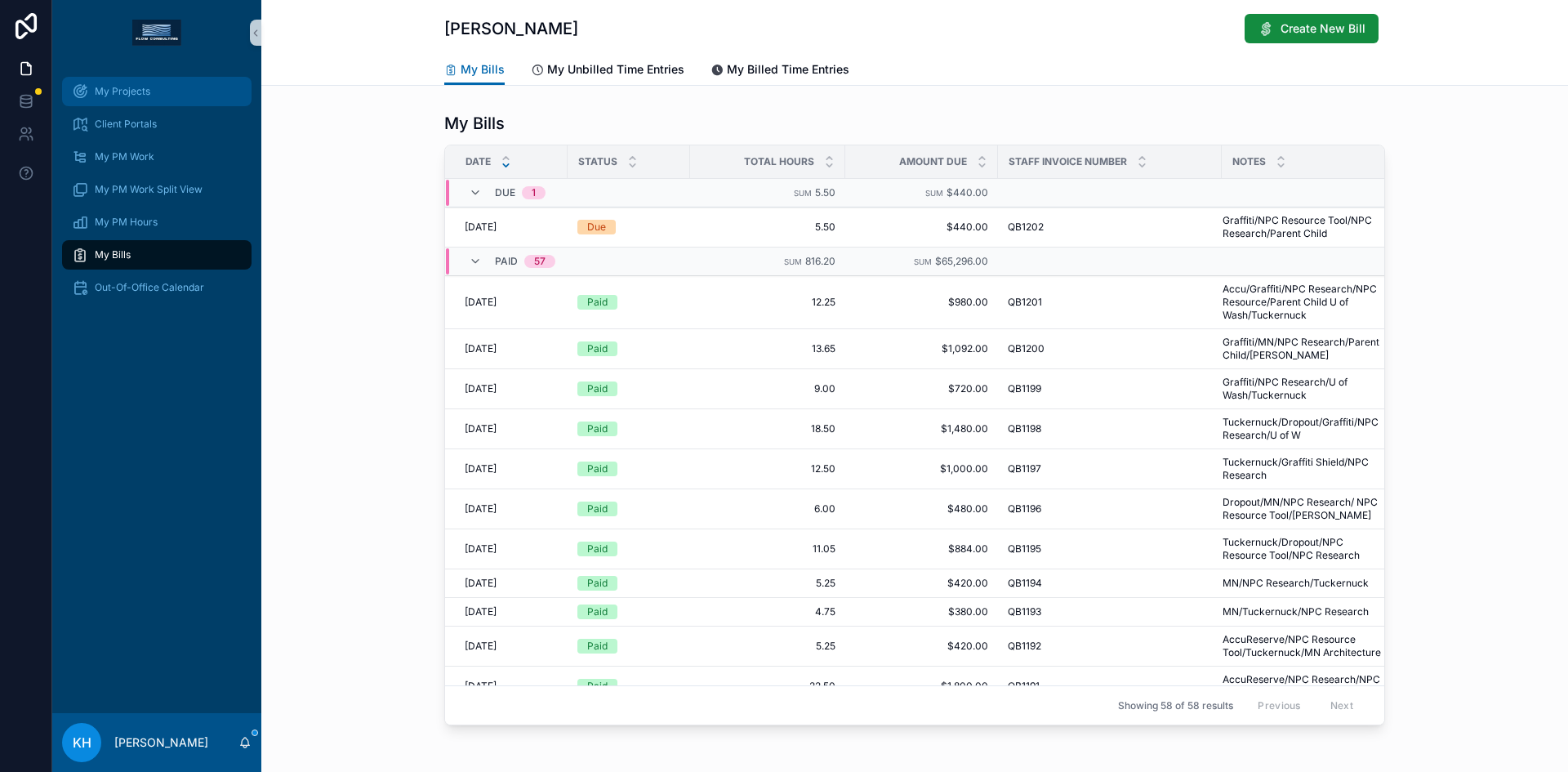
click at [130, 102] on div "My Projects" at bounding box center [157, 91] width 170 height 26
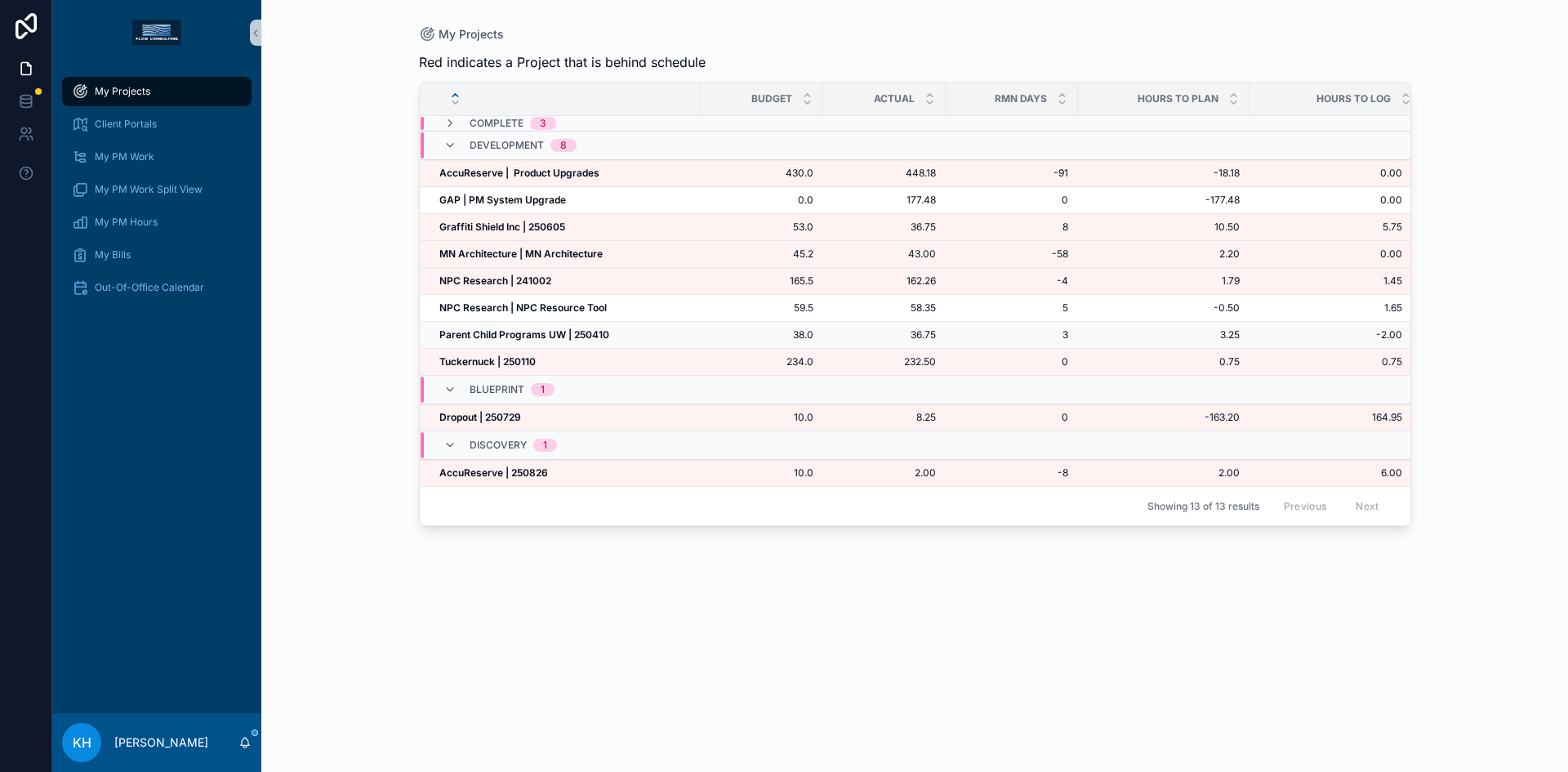
click at [534, 333] on strong "Parent Child Programs UW | 250410" at bounding box center [524, 334] width 170 height 12
